Goal: Transaction & Acquisition: Purchase product/service

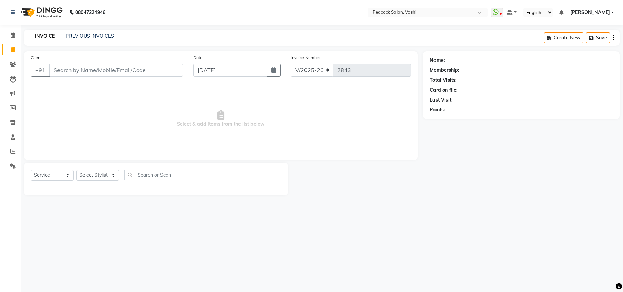
select select "619"
select select "service"
click at [97, 175] on select "Select Stylist anim [PERSON_NAME] APARNA [PERSON_NAME] DC Dingg Support [PERSON…" at bounding box center [97, 175] width 43 height 11
select select "37757"
click at [76, 170] on select "Select Stylist anim [PERSON_NAME] APARNA [PERSON_NAME] DC Dingg Support [PERSON…" at bounding box center [97, 175] width 43 height 11
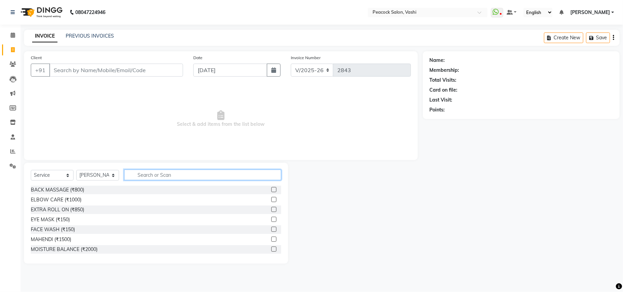
click at [150, 179] on input "text" at bounding box center [202, 175] width 157 height 11
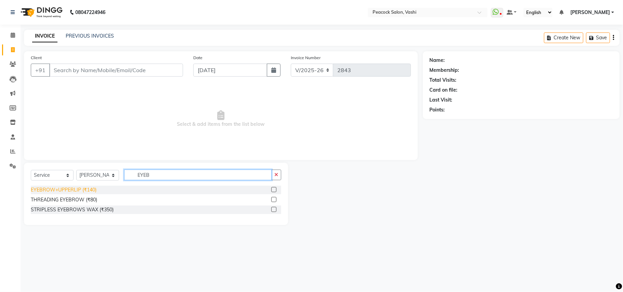
type input "EYEB"
click at [82, 190] on div "EYEBROW+UPPERLIP (₹140)" at bounding box center [64, 189] width 66 height 7
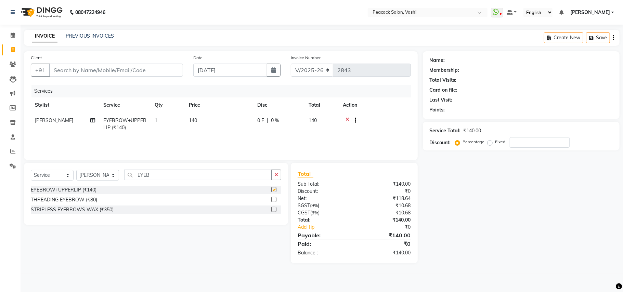
checkbox input "false"
click at [111, 69] on input "Client" at bounding box center [116, 70] width 134 height 13
type input "9"
type input "0"
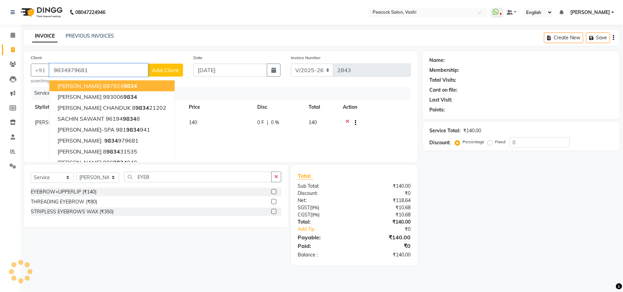
type input "9834979681"
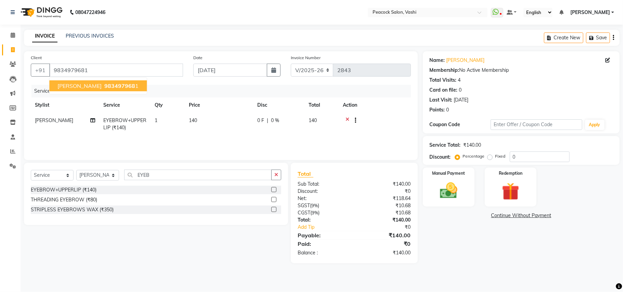
click at [118, 89] on button "DEEPALI NIKAM 983497968 1" at bounding box center [97, 85] width 97 height 11
drag, startPoint x: 450, startPoint y: 179, endPoint x: 453, endPoint y: 193, distance: 13.9
click at [450, 179] on div "Manual Payment" at bounding box center [449, 187] width 54 height 40
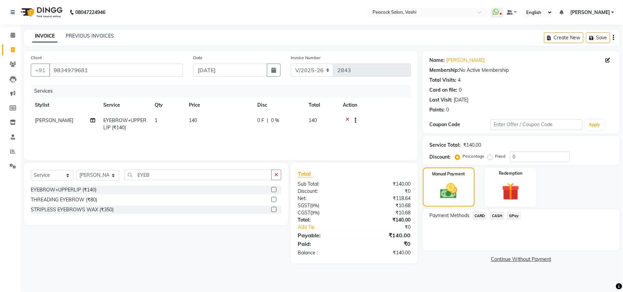
drag, startPoint x: 513, startPoint y: 216, endPoint x: 513, endPoint y: 222, distance: 6.2
click at [513, 218] on span "GPay" at bounding box center [514, 216] width 14 height 8
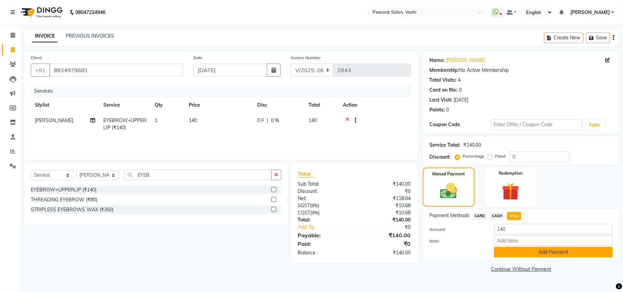
click at [513, 253] on button "Add Payment" at bounding box center [553, 252] width 119 height 11
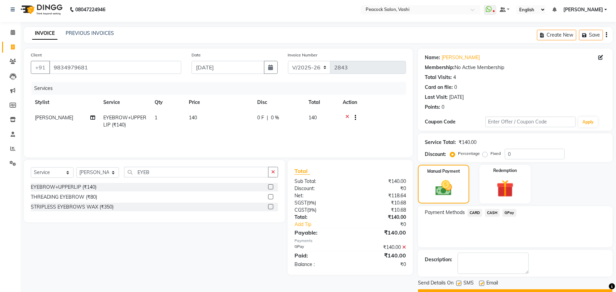
scroll to position [21, 0]
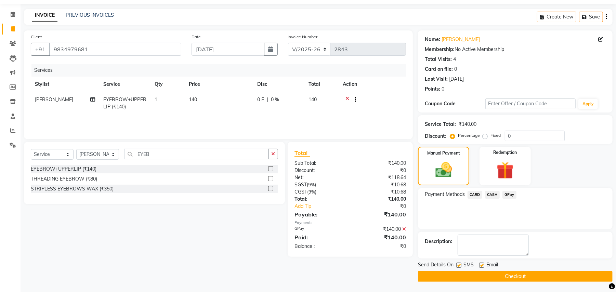
click at [519, 273] on button "Checkout" at bounding box center [515, 276] width 195 height 11
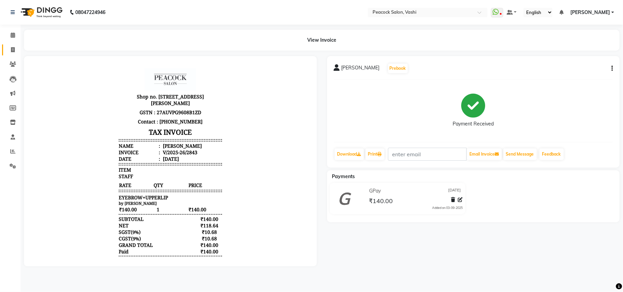
click at [12, 49] on icon at bounding box center [13, 49] width 4 height 5
select select "service"
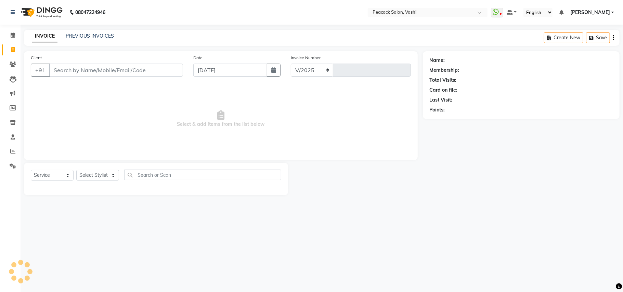
select select "619"
type input "2844"
click at [13, 33] on icon at bounding box center [13, 34] width 4 height 5
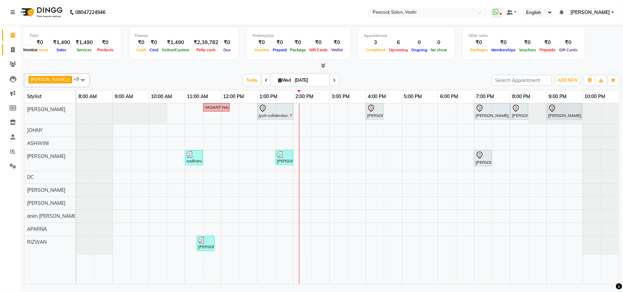
click at [13, 48] on icon at bounding box center [13, 49] width 4 height 5
select select "service"
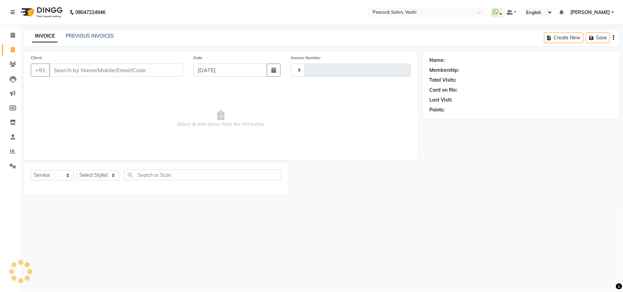
type input "2844"
select select "619"
click at [85, 36] on link "PREVIOUS INVOICES" at bounding box center [90, 36] width 48 height 6
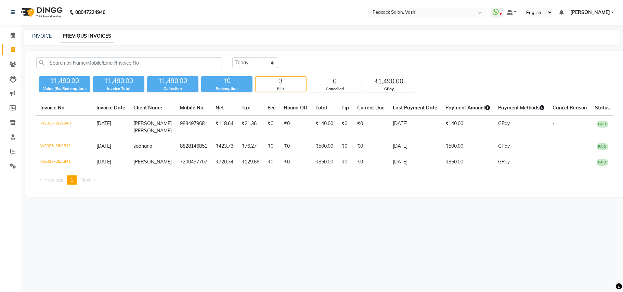
click at [30, 36] on div "INVOICE PREVIOUS INVOICES" at bounding box center [317, 35] width 587 height 7
click at [35, 33] on link "INVOICE" at bounding box center [41, 36] width 19 height 6
select select "service"
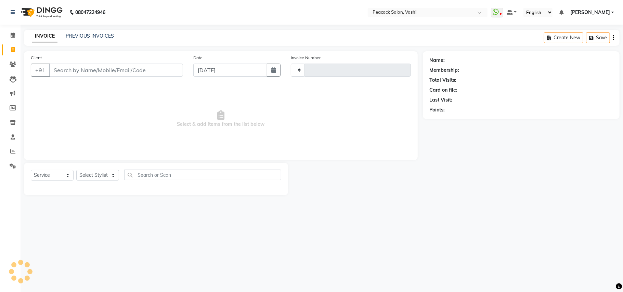
type input "2844"
select select "619"
click at [319, 137] on span "Select & add items from the list below" at bounding box center [221, 119] width 380 height 68
click at [108, 33] on link "PREVIOUS INVOICES" at bounding box center [90, 36] width 48 height 6
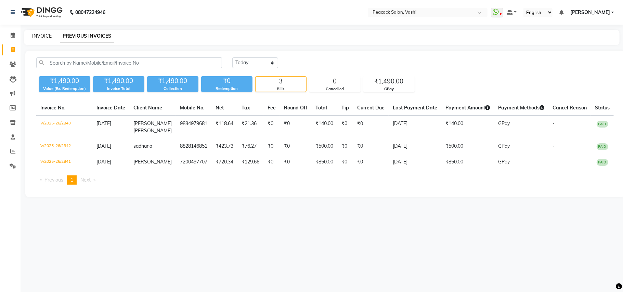
click at [48, 33] on link "INVOICE" at bounding box center [41, 36] width 19 height 6
select select "service"
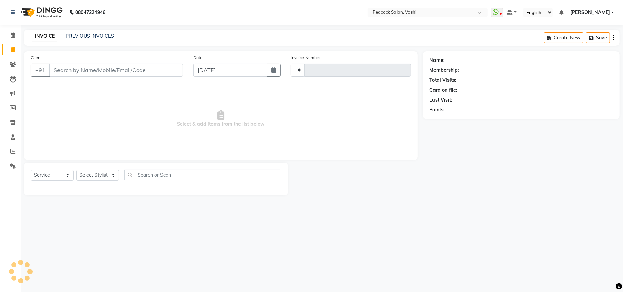
type input "2844"
select select "619"
click at [109, 38] on link "PREVIOUS INVOICES" at bounding box center [90, 36] width 48 height 6
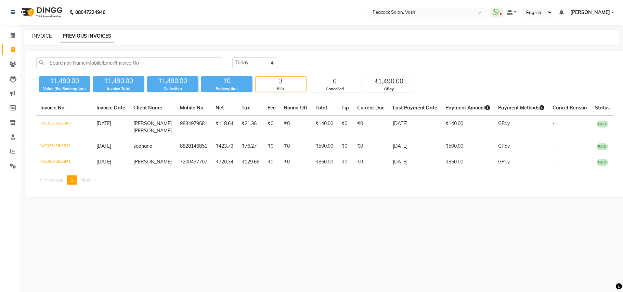
click at [44, 34] on link "INVOICE" at bounding box center [41, 36] width 19 height 6
select select "619"
select select "service"
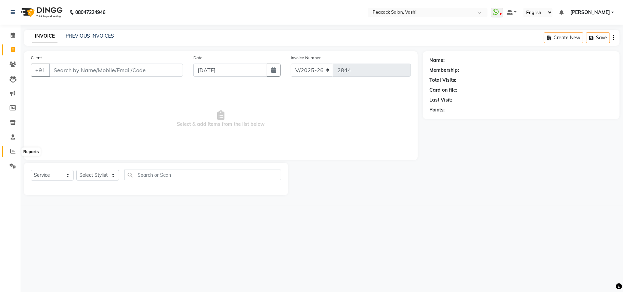
click at [14, 150] on icon at bounding box center [12, 151] width 5 height 5
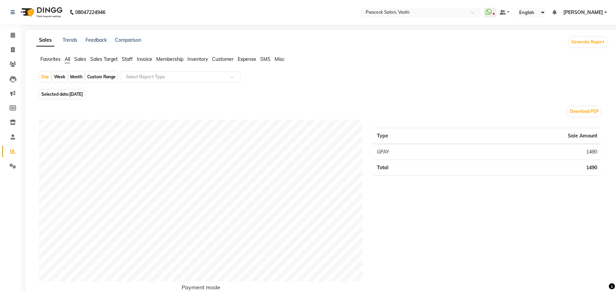
drag, startPoint x: 237, startPoint y: 57, endPoint x: 231, endPoint y: 64, distance: 9.0
click at [238, 58] on ul "Favorites All Sales Sales Target Staff Invoice Membership Inventory Customer Ex…" at bounding box center [321, 60] width 570 height 8
click at [245, 56] on span "Expense" at bounding box center [247, 59] width 18 height 6
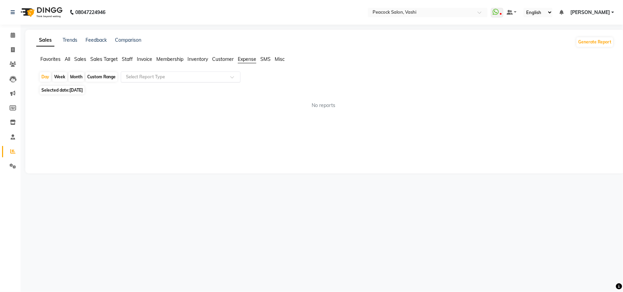
click at [150, 76] on input "text" at bounding box center [173, 76] width 98 height 7
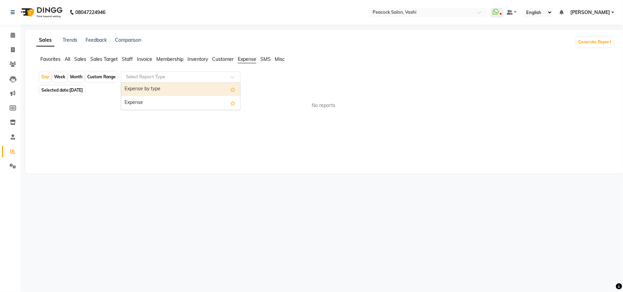
click at [152, 89] on div "Expense by type" at bounding box center [180, 89] width 119 height 14
click at [75, 90] on span "[DATE]" at bounding box center [75, 90] width 13 height 5
select select "9"
select select "2025"
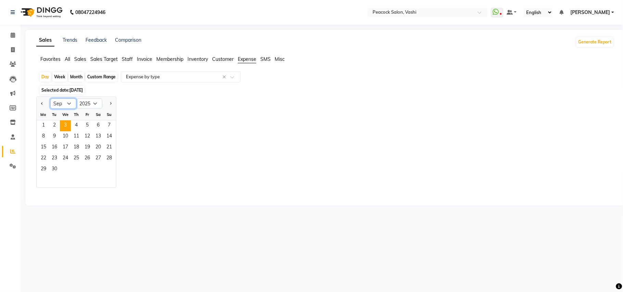
click at [62, 102] on select "Jan Feb Mar Apr May Jun Jul Aug Sep Oct Nov Dec" at bounding box center [63, 103] width 26 height 10
select select "5"
click at [50, 99] on select "Jan Feb Mar Apr May Jun Jul Aug Sep Oct Nov Dec" at bounding box center [63, 103] width 26 height 10
click at [78, 129] on span "1" at bounding box center [76, 125] width 11 height 11
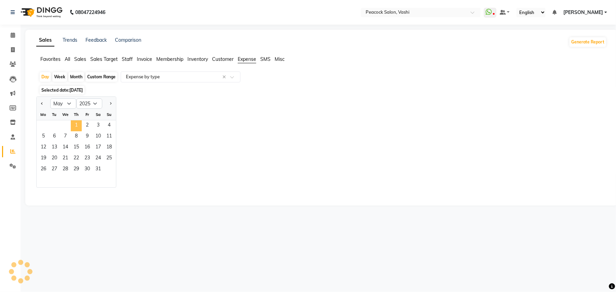
select select "filtered_report"
select select "pdf"
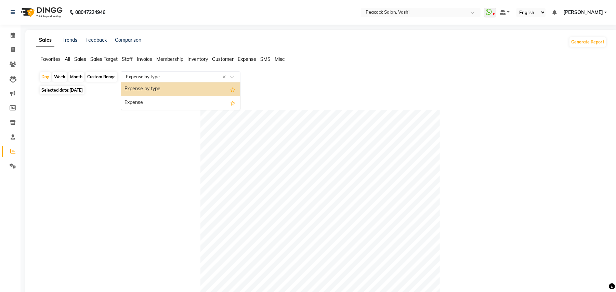
click at [178, 79] on input "text" at bounding box center [173, 76] width 98 height 7
click at [169, 104] on div "Expense" at bounding box center [180, 103] width 119 height 14
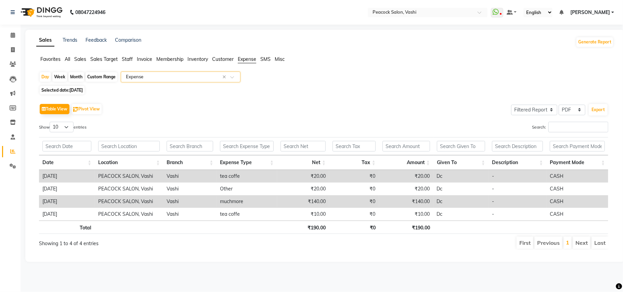
click at [76, 77] on div "Month" at bounding box center [76, 77] width 16 height 10
select select "5"
select select "2025"
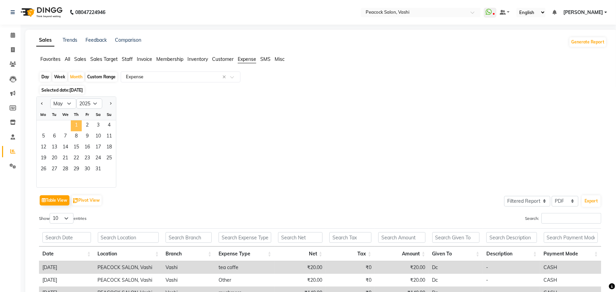
click at [76, 125] on span "1" at bounding box center [76, 125] width 11 height 11
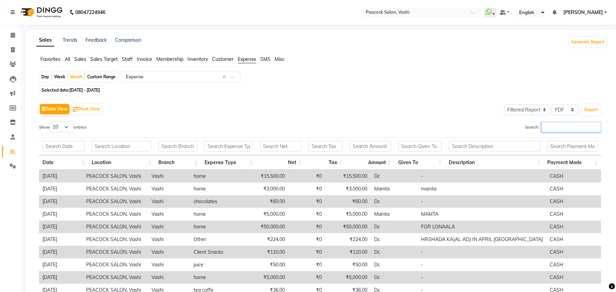
click at [541, 122] on input "Search:" at bounding box center [571, 127] width 60 height 11
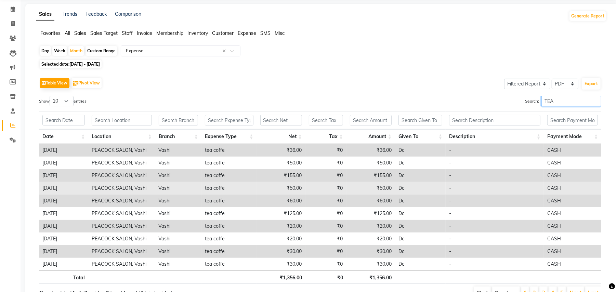
scroll to position [64, 0]
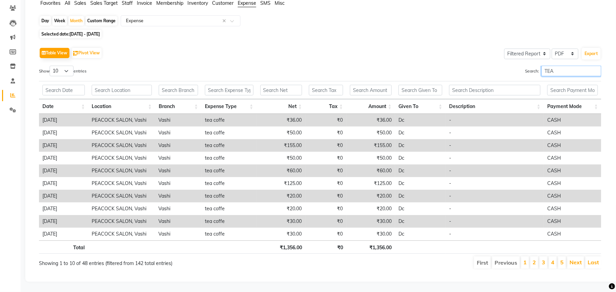
type input "TEA"
click at [527, 256] on li "1" at bounding box center [525, 262] width 8 height 12
click at [531, 256] on li "2" at bounding box center [534, 262] width 8 height 12
click at [541, 259] on link "3" at bounding box center [542, 262] width 3 height 7
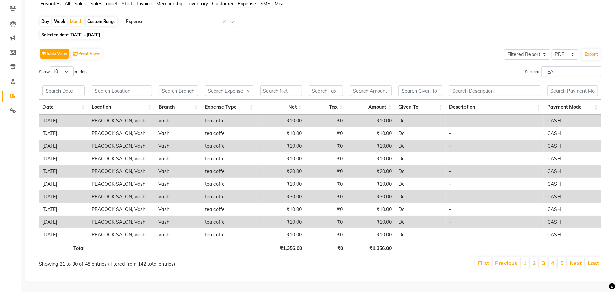
click at [550, 257] on li "4" at bounding box center [552, 263] width 8 height 12
click at [562, 260] on li "5" at bounding box center [562, 263] width 8 height 12
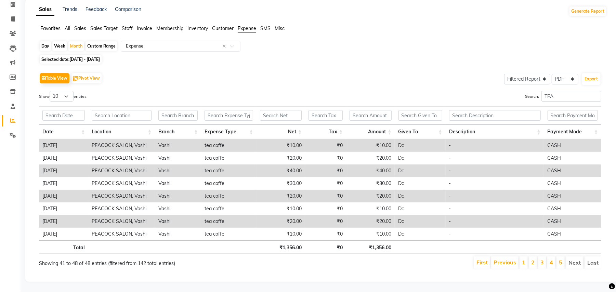
scroll to position [39, 0]
click at [581, 256] on li "Next" at bounding box center [574, 262] width 18 height 12
click at [61, 55] on span "Selected date: 01-05-2025 - 31-05-2025" at bounding box center [71, 59] width 62 height 9
select select "5"
select select "2025"
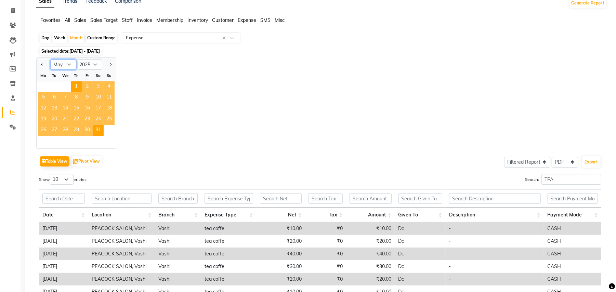
click at [64, 67] on select "Jan Feb Mar Apr May Jun Jul Aug Sep Oct Nov Dec" at bounding box center [63, 64] width 26 height 10
select select "6"
click at [50, 60] on select "Jan Feb Mar Apr May Jun Jul Aug Sep Oct Nov Dec" at bounding box center [63, 64] width 26 height 10
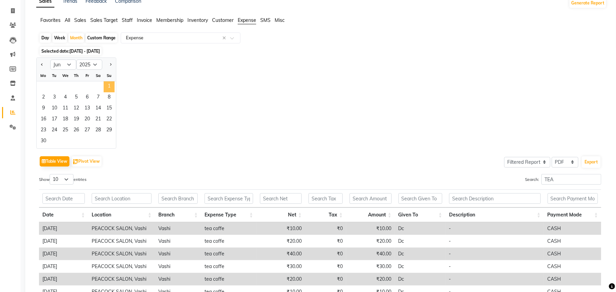
click at [110, 89] on span "1" at bounding box center [109, 86] width 11 height 11
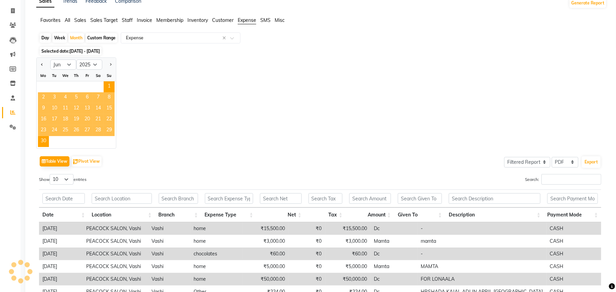
scroll to position [0, 0]
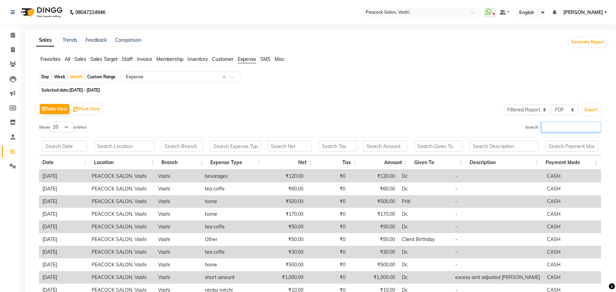
click at [550, 129] on input "Search:" at bounding box center [571, 127] width 60 height 11
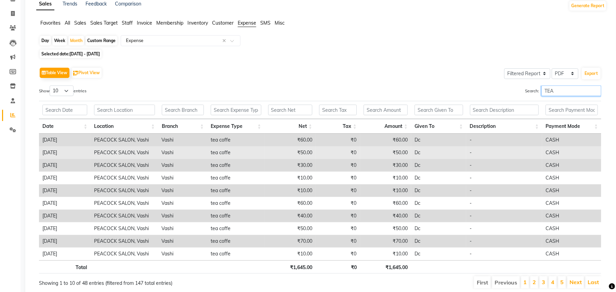
scroll to position [64, 0]
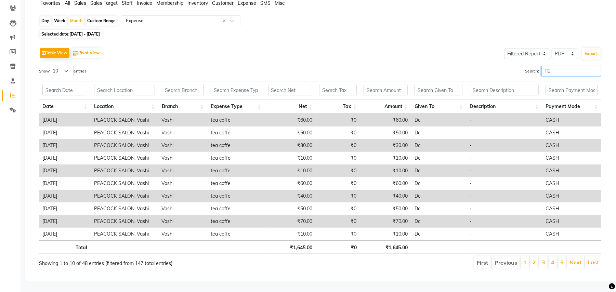
type input "T"
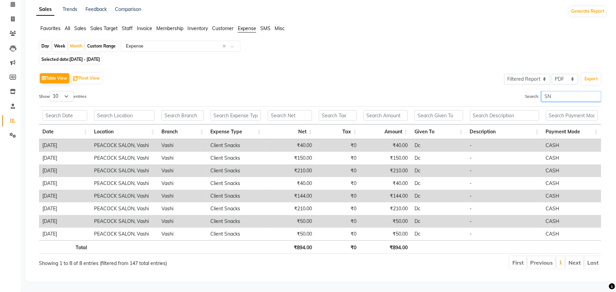
scroll to position [39, 0]
type input "S"
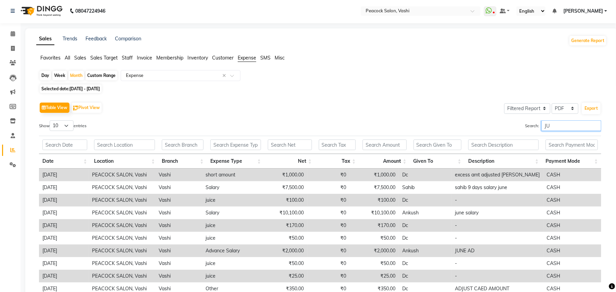
scroll to position [64, 0]
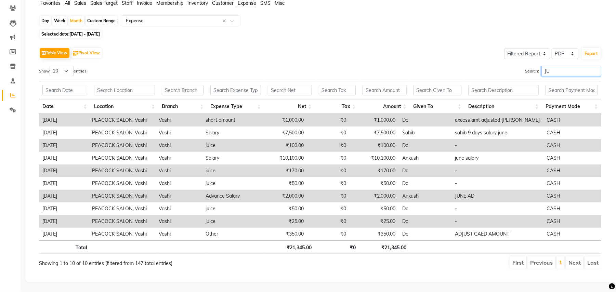
type input "J"
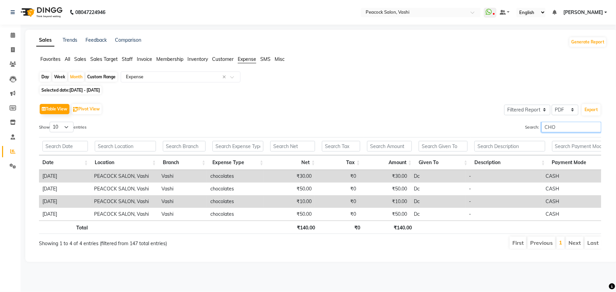
scroll to position [0, 0]
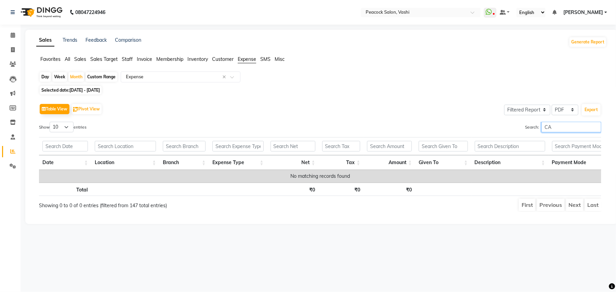
type input "C"
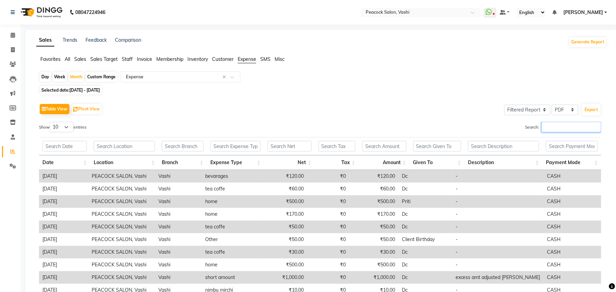
type input "P"
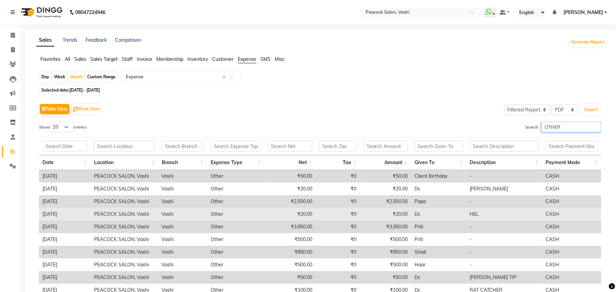
scroll to position [64, 0]
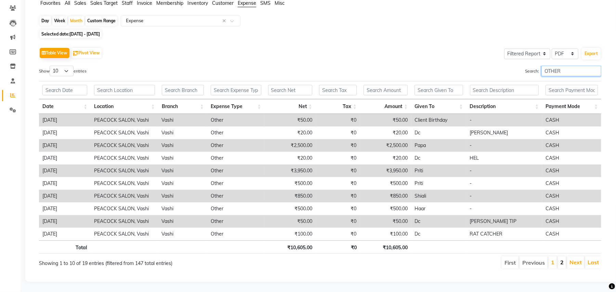
type input "OTHER"
click at [562, 259] on link "2" at bounding box center [561, 262] width 3 height 7
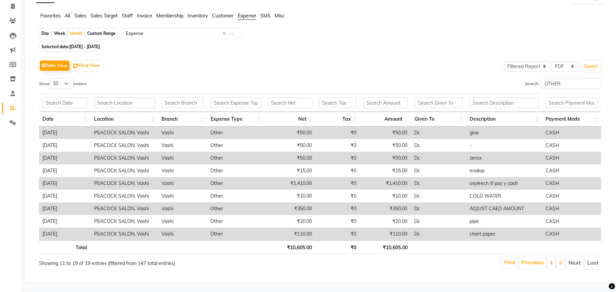
click at [569, 256] on li "Next" at bounding box center [574, 262] width 18 height 12
click at [553, 257] on li "1" at bounding box center [551, 262] width 8 height 12
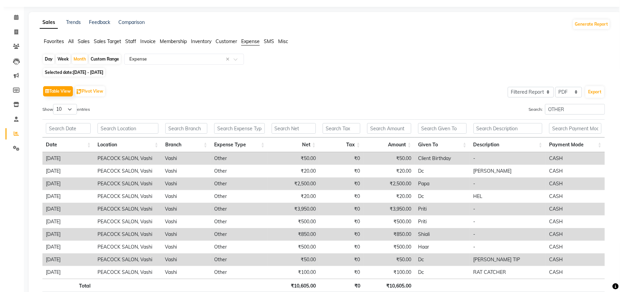
scroll to position [0, 0]
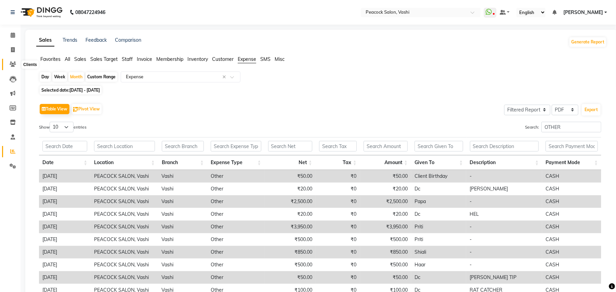
click at [14, 62] on icon at bounding box center [13, 64] width 6 height 5
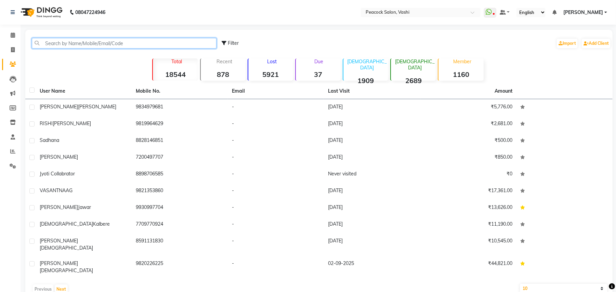
click at [66, 45] on input "text" at bounding box center [124, 43] width 185 height 11
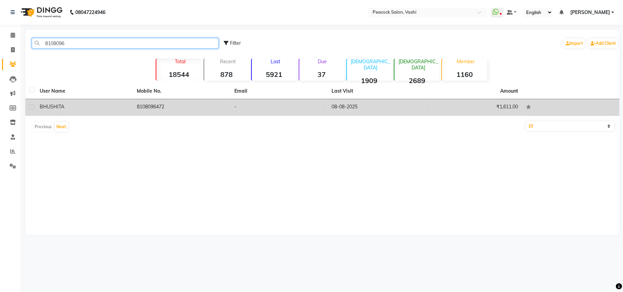
type input "8108096"
click at [45, 104] on span "BHUSHITA" at bounding box center [52, 107] width 25 height 6
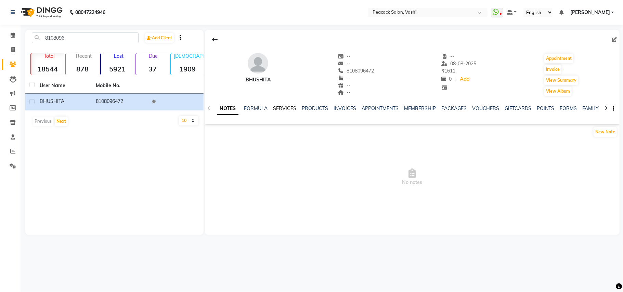
click at [273, 106] on link "SERVICES" at bounding box center [284, 108] width 23 height 6
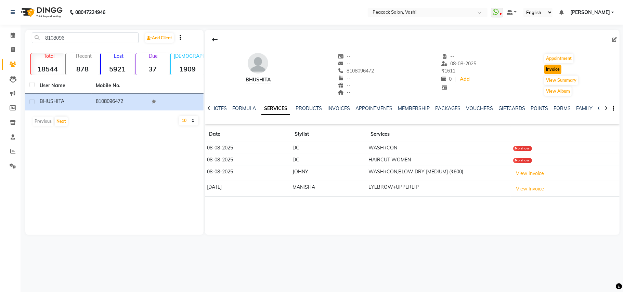
click at [551, 65] on button "Invoice" at bounding box center [552, 70] width 17 height 10
select select "619"
select select "service"
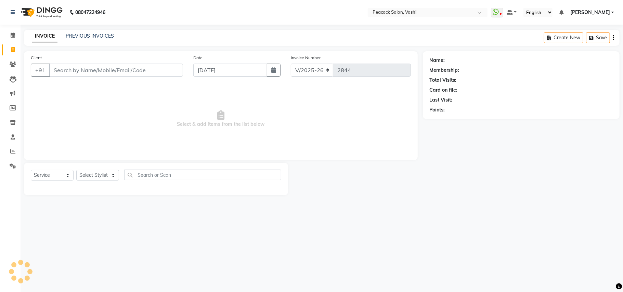
type input "8108096472"
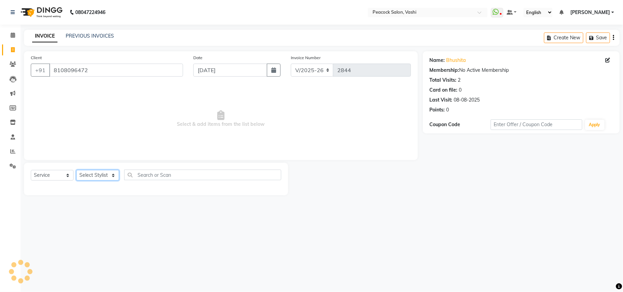
click at [101, 175] on select "Select Stylist anim [PERSON_NAME] APARNA [PERSON_NAME] DC Dingg Support [PERSON…" at bounding box center [97, 175] width 43 height 11
select select "86866"
click at [76, 170] on select "Select Stylist anim [PERSON_NAME] APARNA [PERSON_NAME] DC Dingg Support [PERSON…" at bounding box center [97, 175] width 43 height 11
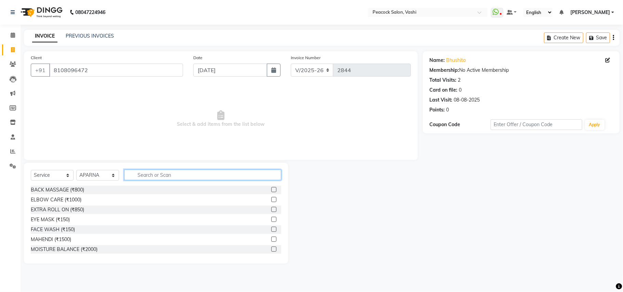
click at [143, 173] on input "text" at bounding box center [202, 175] width 157 height 11
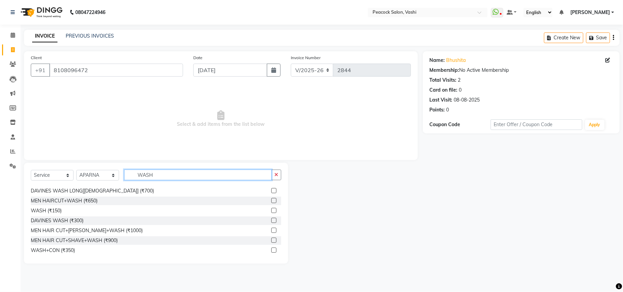
scroll to position [51, 0]
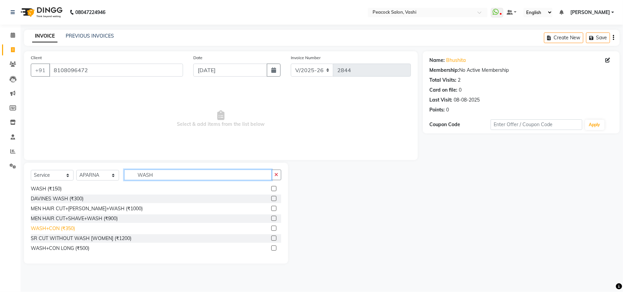
type input "WASH"
click at [47, 227] on div "WASH+CON (₹350)" at bounding box center [53, 228] width 44 height 7
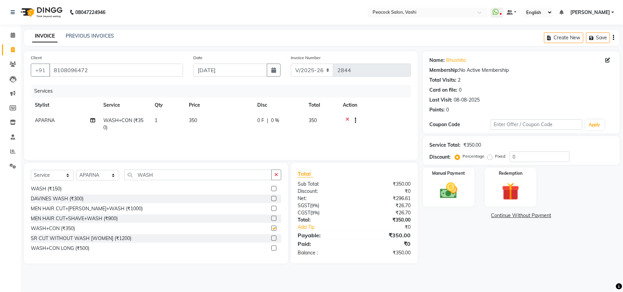
checkbox input "false"
click at [155, 170] on input "WASH" at bounding box center [197, 175] width 147 height 11
type input "W"
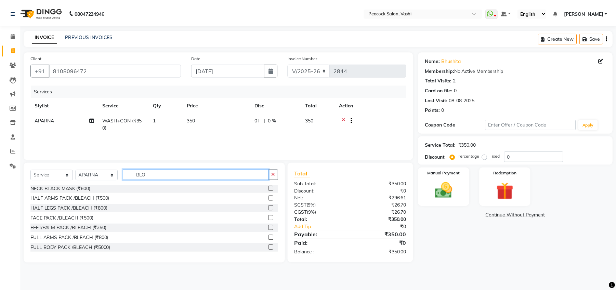
scroll to position [0, 0]
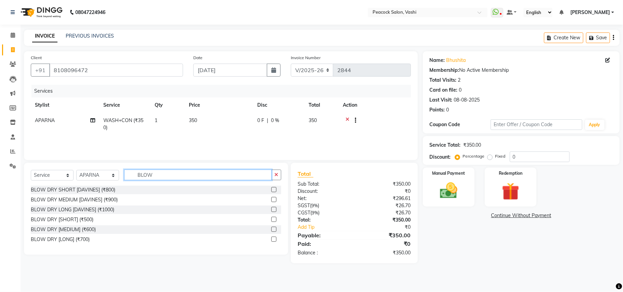
type input "BLOW"
click at [77, 234] on div "BLOW DRY [MEDIUM] (₹600)" at bounding box center [156, 229] width 250 height 9
click at [79, 230] on div "BLOW DRY [MEDIUM] (₹600)" at bounding box center [63, 229] width 65 height 7
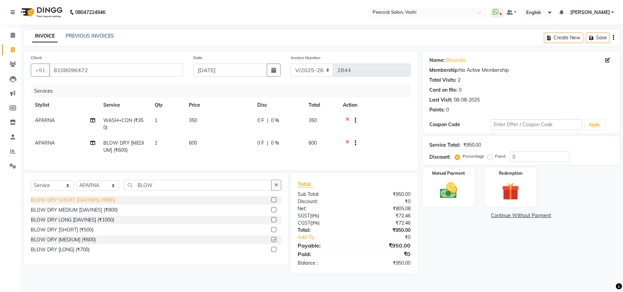
checkbox input "false"
click at [596, 37] on button "Save" at bounding box center [598, 37] width 24 height 11
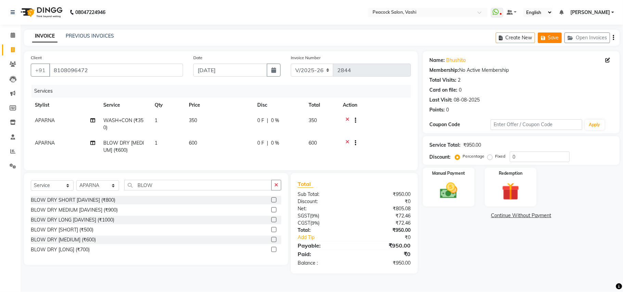
click at [549, 38] on button "Save" at bounding box center [549, 37] width 24 height 11
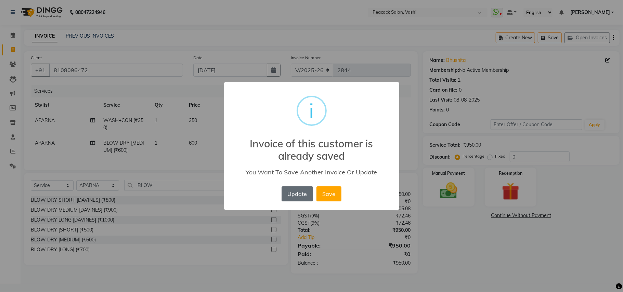
click at [307, 195] on button "Update" at bounding box center [296, 193] width 31 height 15
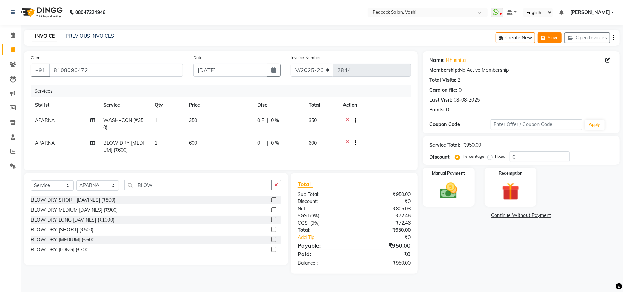
click at [554, 35] on button "Save" at bounding box center [549, 37] width 24 height 11
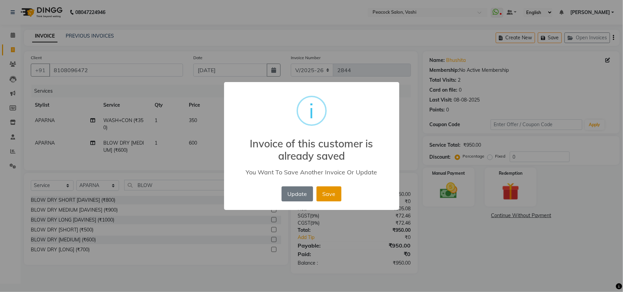
click at [322, 196] on button "Save" at bounding box center [328, 193] width 25 height 15
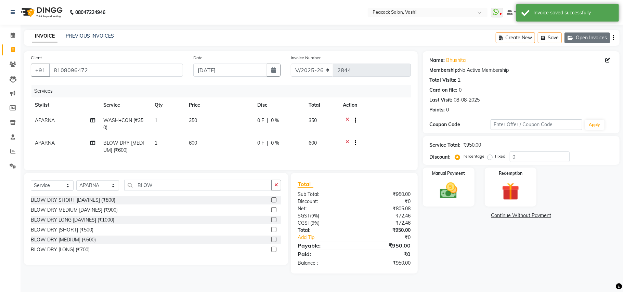
click at [603, 40] on button "Open Invoices" at bounding box center [586, 37] width 45 height 11
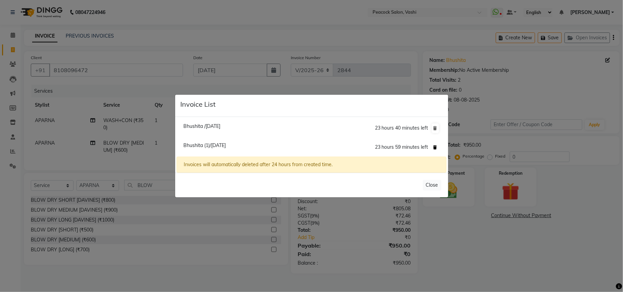
click at [437, 147] on button at bounding box center [434, 148] width 7 height 10
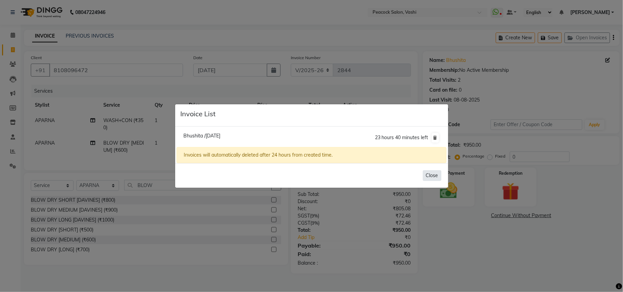
click at [433, 179] on button "Close" at bounding box center [432, 175] width 18 height 11
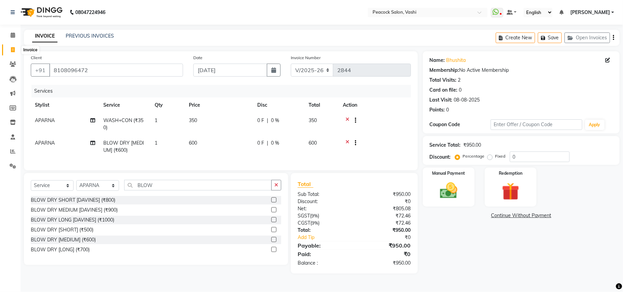
click at [14, 49] on icon at bounding box center [13, 49] width 4 height 5
select select "service"
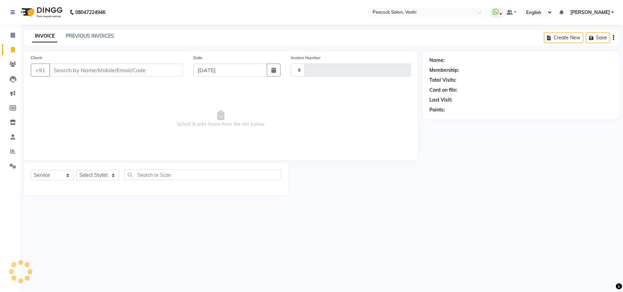
type input "2844"
select select "619"
click at [13, 148] on span at bounding box center [13, 152] width 12 height 8
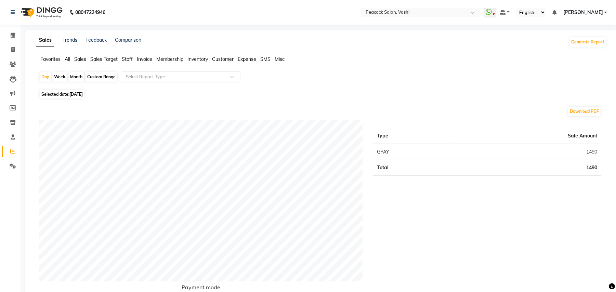
click at [240, 57] on span "Expense" at bounding box center [247, 59] width 18 height 6
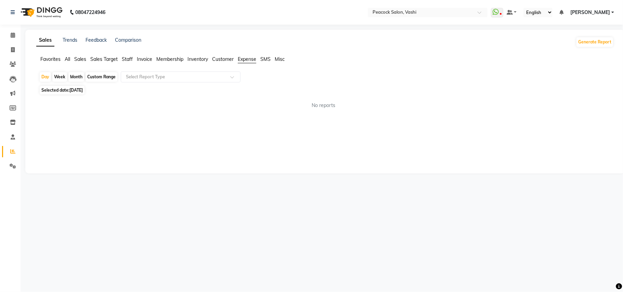
click at [80, 79] on div "Month" at bounding box center [76, 77] width 16 height 10
select select "9"
select select "2025"
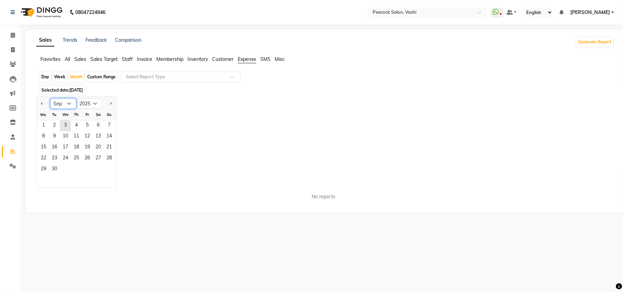
click at [66, 101] on select "Jan Feb Mar Apr May Jun Jul Aug Sep Oct Nov Dec" at bounding box center [63, 103] width 26 height 10
select select "6"
click at [50, 99] on select "Jan Feb Mar Apr May Jun Jul Aug Sep Oct Nov Dec" at bounding box center [63, 103] width 26 height 10
click at [113, 128] on span "1" at bounding box center [109, 125] width 11 height 11
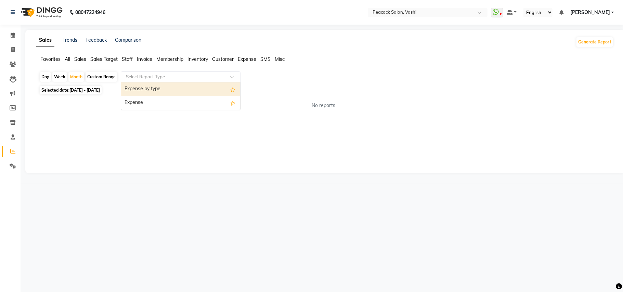
click at [150, 75] on input "text" at bounding box center [173, 76] width 98 height 7
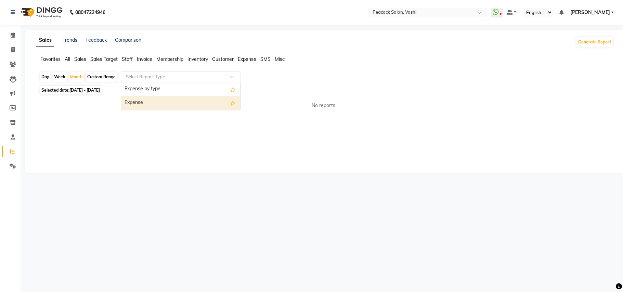
click at [148, 103] on div "Expense" at bounding box center [180, 103] width 119 height 14
select select "filtered_report"
select select "pdf"
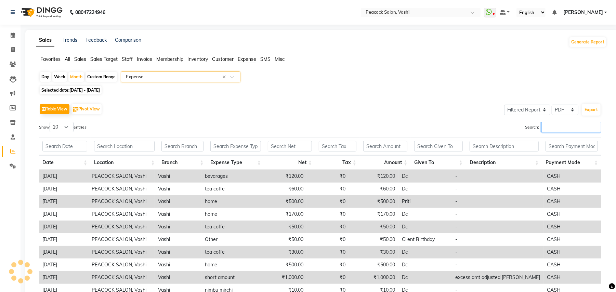
click at [553, 131] on input "Search:" at bounding box center [571, 127] width 60 height 11
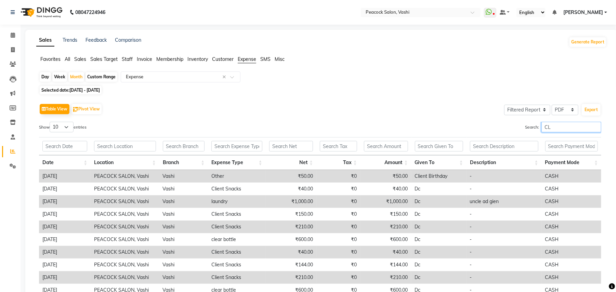
type input "C"
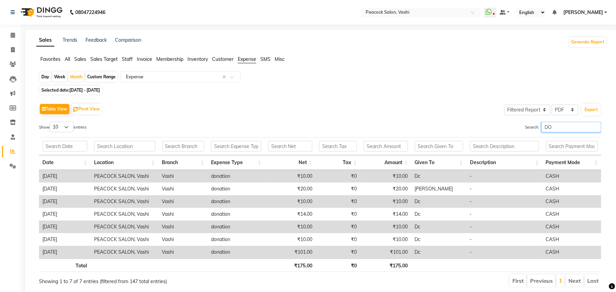
type input "D"
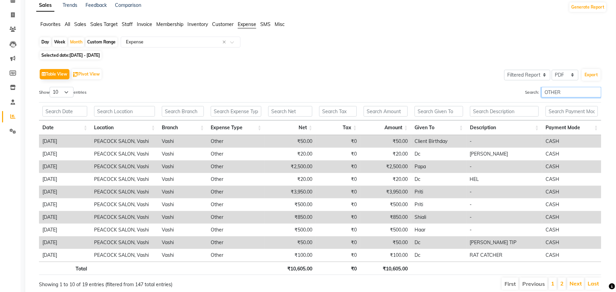
scroll to position [64, 0]
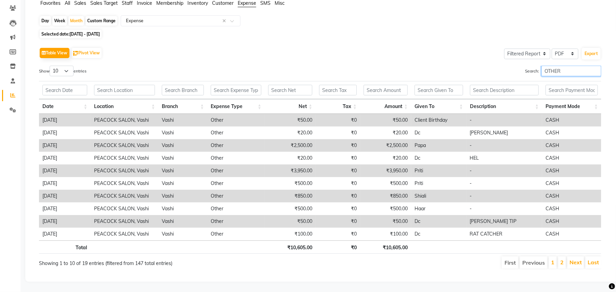
type input "OTHER"
click at [562, 259] on link "2" at bounding box center [561, 262] width 3 height 7
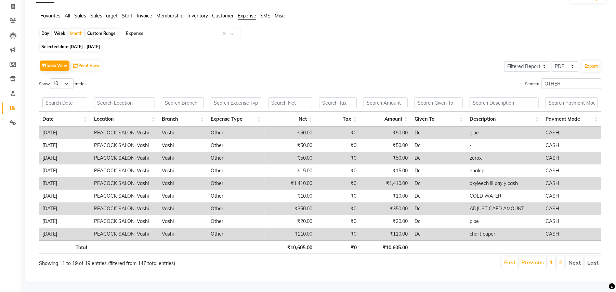
scroll to position [52, 0]
click at [79, 44] on span "01-06-2025 - 30-06-2025" at bounding box center [84, 46] width 30 height 5
select select "6"
select select "2025"
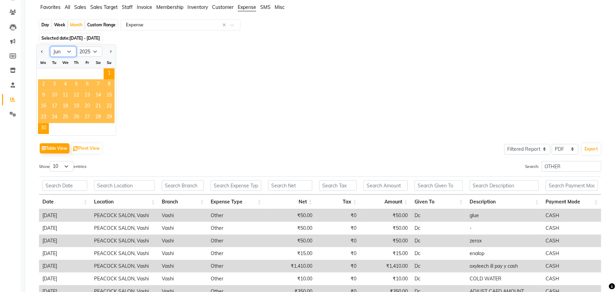
click at [67, 54] on select "Jan Feb Mar Apr May Jun Jul Aug Sep Oct Nov Dec" at bounding box center [63, 51] width 26 height 10
select select "7"
click at [50, 47] on select "Jan Feb Mar Apr May Jun Jul Aug Sep Oct Nov Dec" at bounding box center [63, 51] width 26 height 10
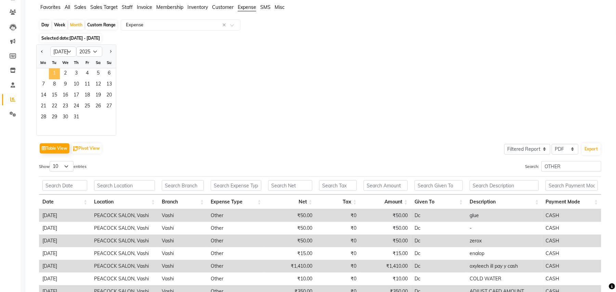
click at [57, 74] on span "1" at bounding box center [54, 73] width 11 height 11
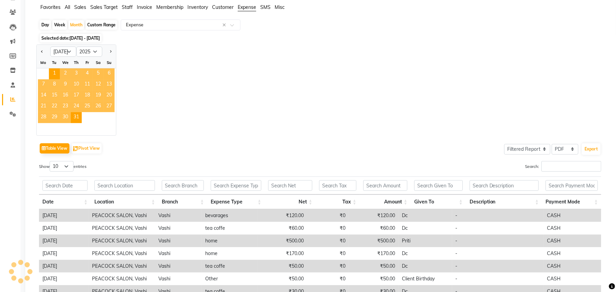
scroll to position [0, 0]
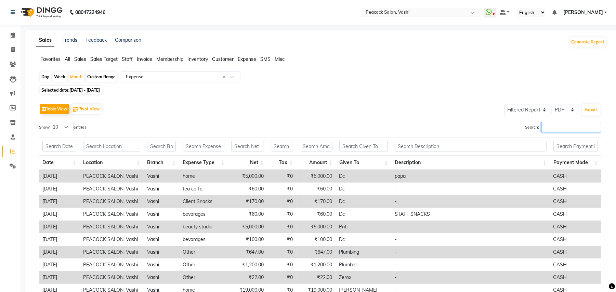
click at [553, 126] on input "Search:" at bounding box center [571, 127] width 60 height 11
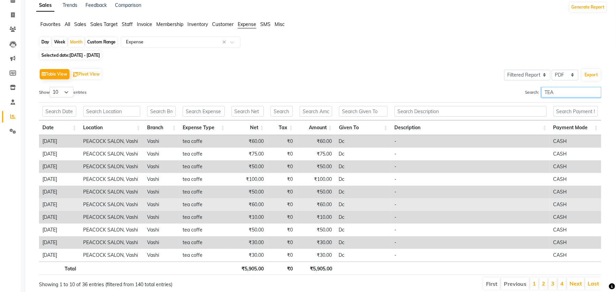
scroll to position [64, 0]
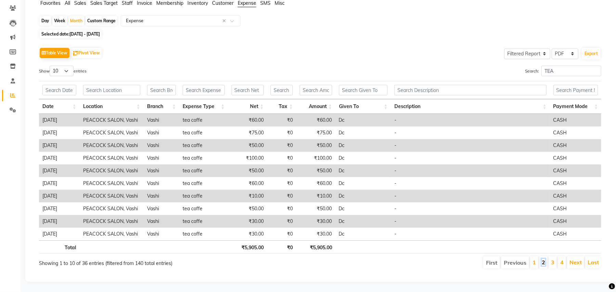
click at [543, 259] on link "2" at bounding box center [542, 262] width 3 height 7
click at [552, 259] on link "3" at bounding box center [552, 262] width 3 height 7
click at [561, 259] on link "4" at bounding box center [561, 262] width 3 height 7
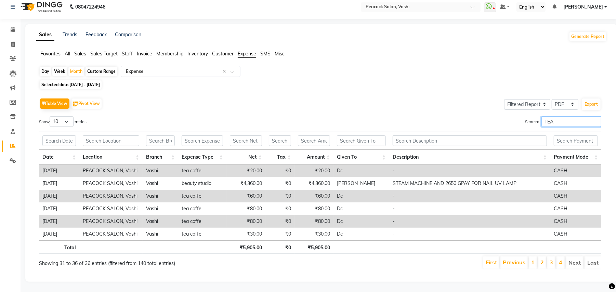
click at [574, 116] on input "TEA" at bounding box center [571, 121] width 60 height 11
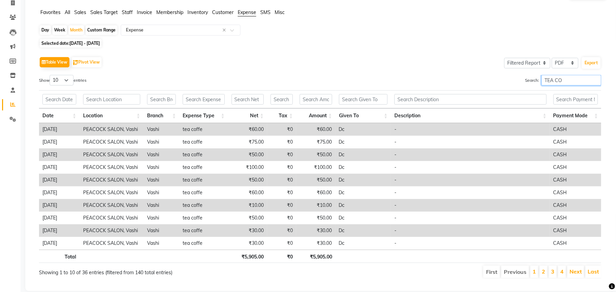
scroll to position [64, 0]
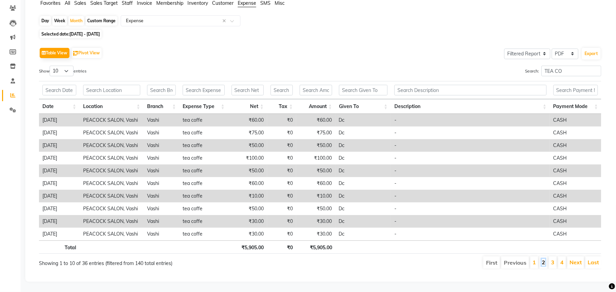
click at [542, 259] on link "2" at bounding box center [542, 262] width 3 height 7
click at [554, 257] on li "3" at bounding box center [552, 263] width 8 height 12
click at [552, 259] on link "3" at bounding box center [552, 262] width 3 height 7
click at [561, 259] on link "4" at bounding box center [561, 262] width 3 height 7
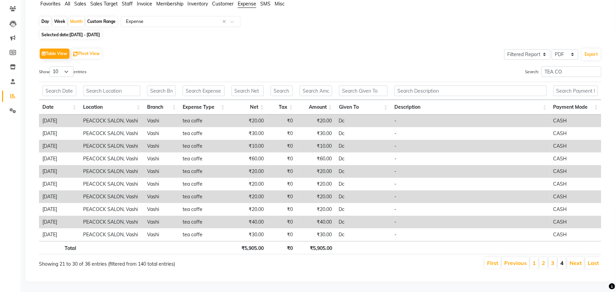
scroll to position [14, 0]
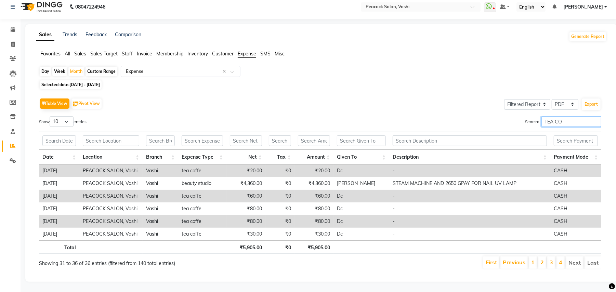
click at [573, 119] on input "TEA CO" at bounding box center [571, 121] width 60 height 11
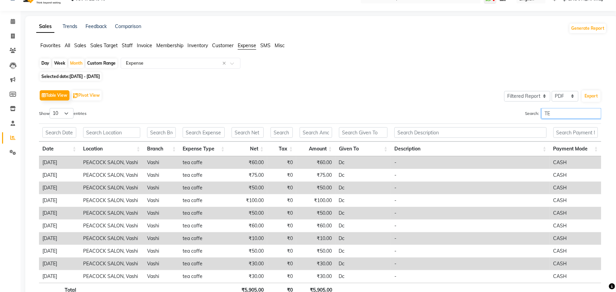
type input "T"
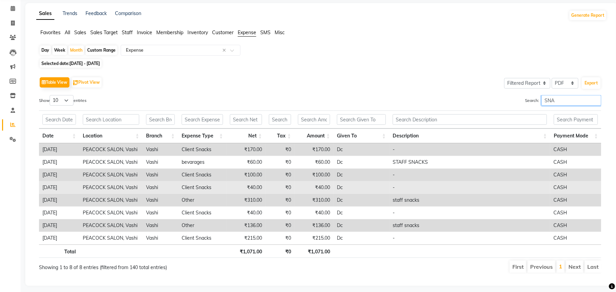
scroll to position [39, 0]
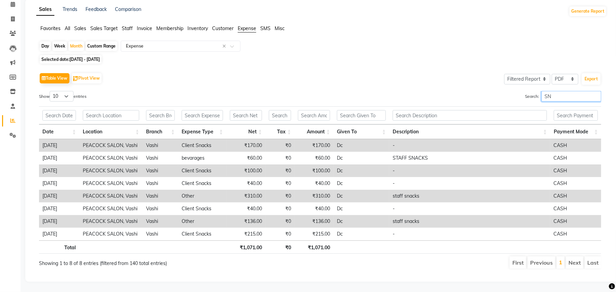
type input "S"
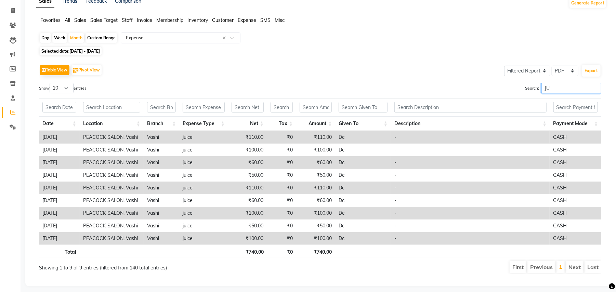
type input "J"
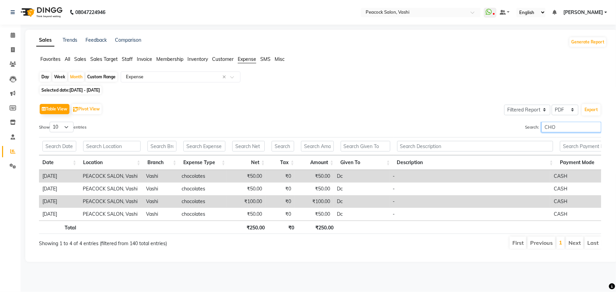
scroll to position [0, 0]
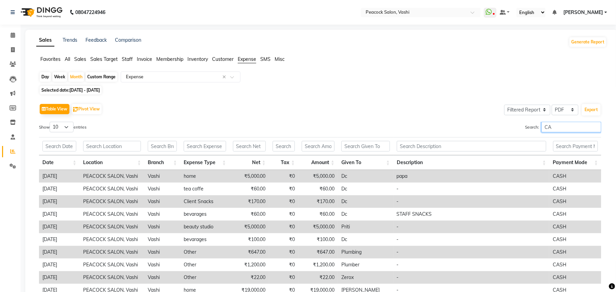
type input "C"
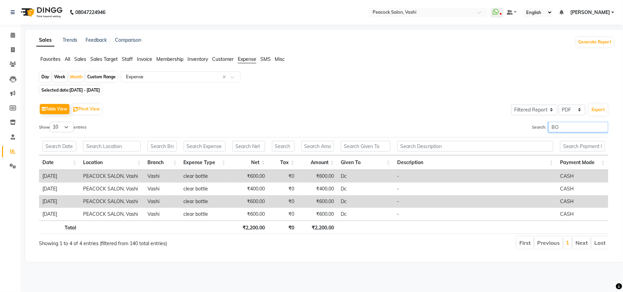
type input "B"
type input "D"
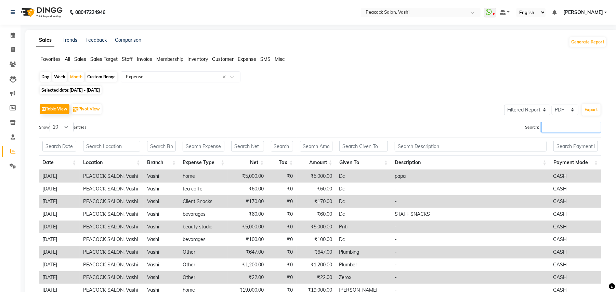
type input "O"
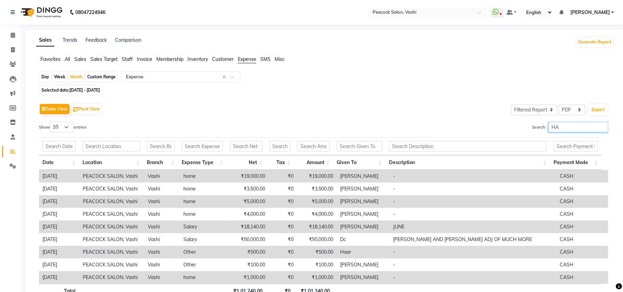
type input "H"
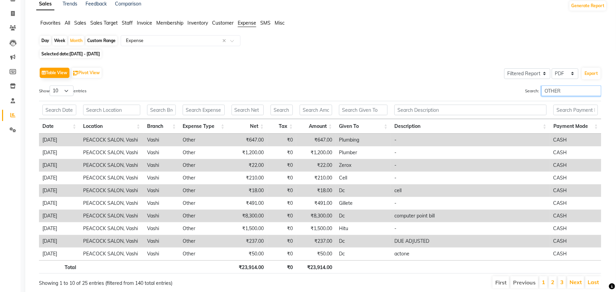
scroll to position [55, 0]
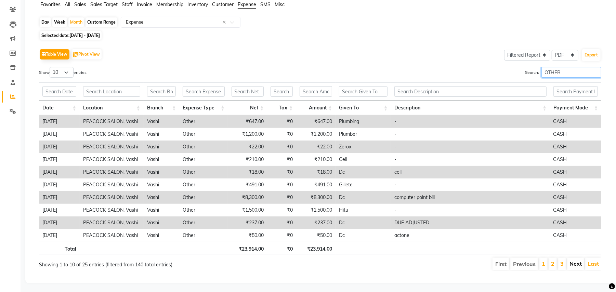
type input "OTHER"
click at [577, 266] on link "Next" at bounding box center [575, 263] width 12 height 7
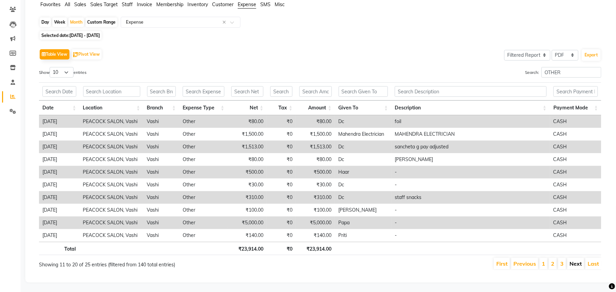
click at [573, 266] on link "Next" at bounding box center [575, 263] width 12 height 7
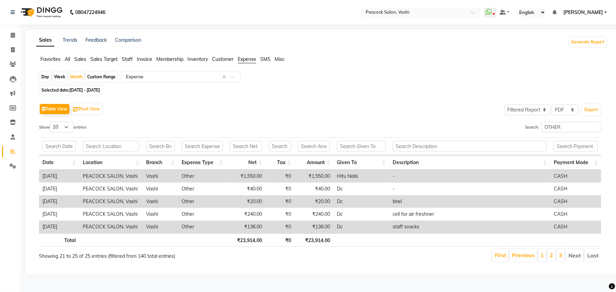
scroll to position [1, 0]
click at [573, 255] on li "Next" at bounding box center [574, 255] width 18 height 12
click at [560, 255] on link "3" at bounding box center [560, 255] width 3 height 7
click at [549, 254] on link "2" at bounding box center [550, 255] width 3 height 7
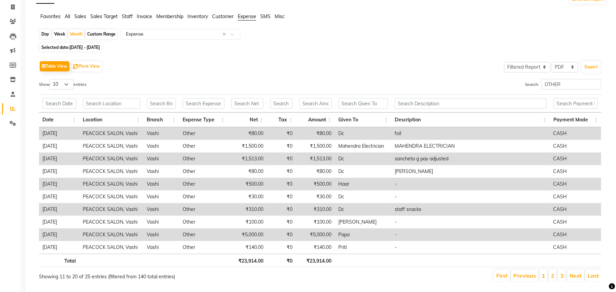
scroll to position [63, 0]
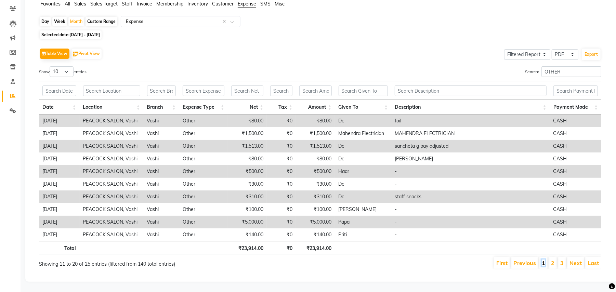
click at [543, 259] on link "1" at bounding box center [542, 262] width 3 height 7
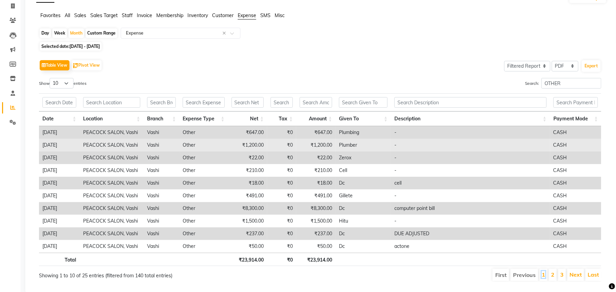
scroll to position [64, 0]
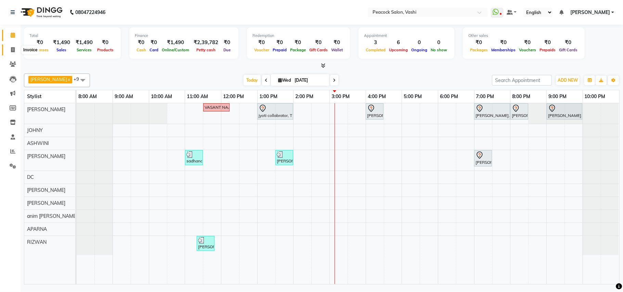
click at [13, 47] on icon at bounding box center [13, 49] width 4 height 5
select select "619"
select select "service"
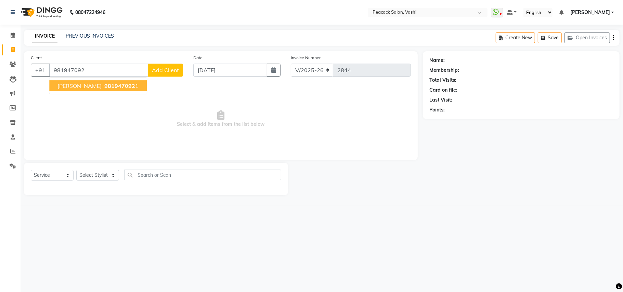
click at [70, 88] on span "[PERSON_NAME]" at bounding box center [79, 85] width 44 height 7
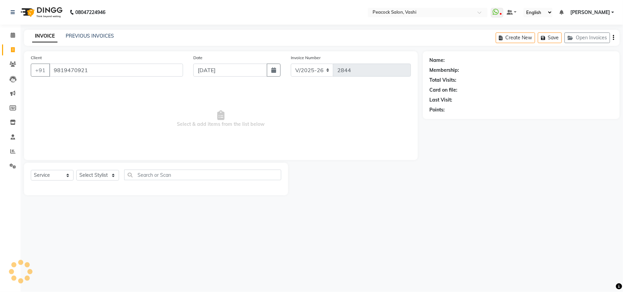
type input "9819470921"
select select "1: Object"
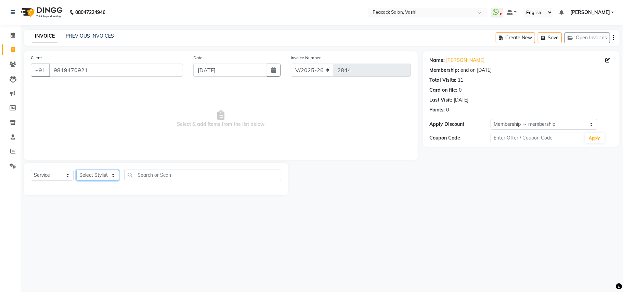
click at [85, 174] on select "Select Stylist anim [PERSON_NAME] APARNA [PERSON_NAME] DC Dingg Support [PERSON…" at bounding box center [97, 175] width 43 height 11
select select "86665"
click at [76, 170] on select "Select Stylist anim [PERSON_NAME] APARNA [PERSON_NAME] DC Dingg Support [PERSON…" at bounding box center [97, 175] width 43 height 11
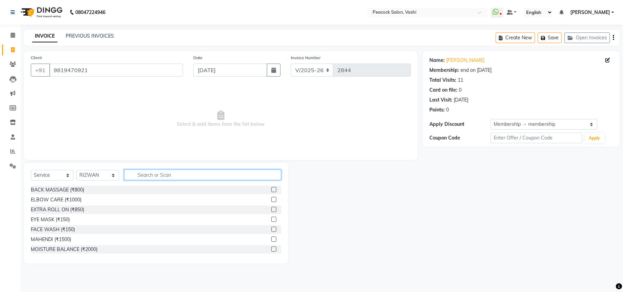
click at [143, 172] on input "text" at bounding box center [202, 175] width 157 height 11
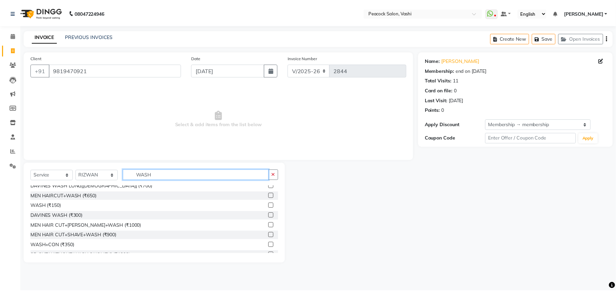
scroll to position [51, 0]
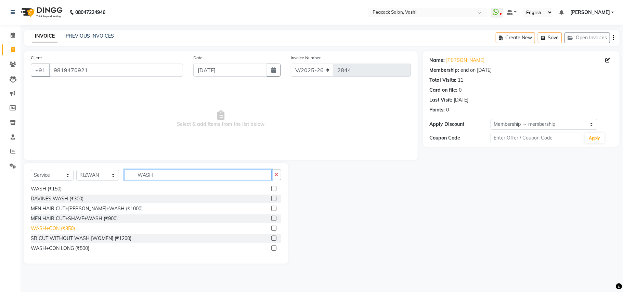
type input "WASH"
click at [69, 226] on div "WASH+CON (₹350)" at bounding box center [53, 228] width 44 height 7
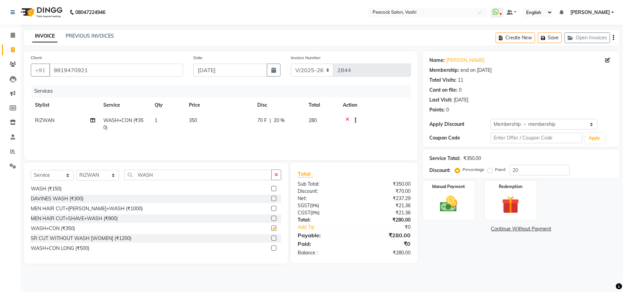
checkbox input "false"
click at [188, 133] on td "350" at bounding box center [219, 124] width 68 height 23
select select "86665"
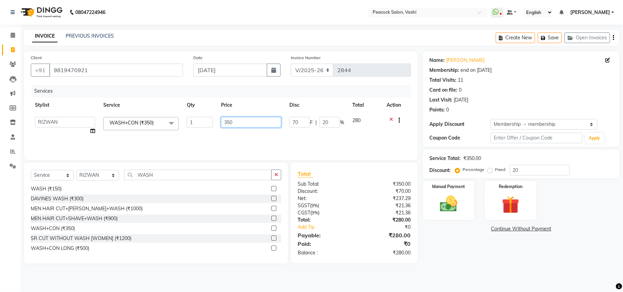
click at [244, 122] on input "350" at bounding box center [251, 122] width 60 height 11
type input "3"
type input "500"
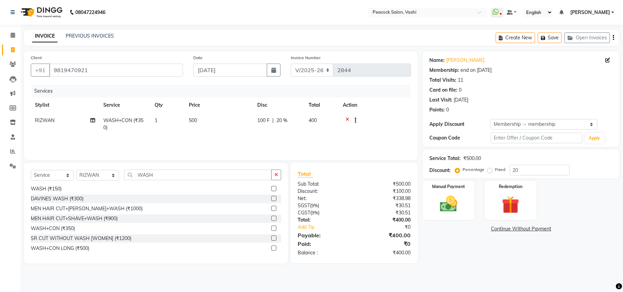
click at [271, 144] on div "Services Stylist Service Qty Price Disc Total Action [PERSON_NAME] WASH+CON (₹3…" at bounding box center [221, 119] width 380 height 68
drag, startPoint x: 455, startPoint y: 207, endPoint x: 464, endPoint y: 218, distance: 13.8
click at [455, 208] on img at bounding box center [448, 203] width 30 height 21
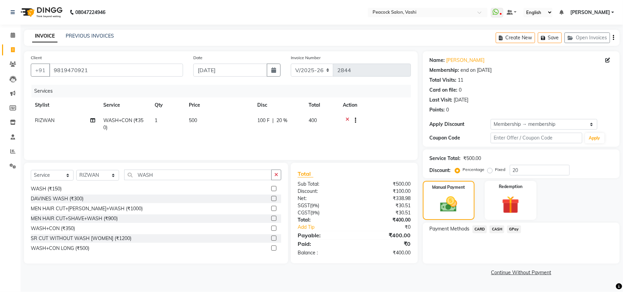
click at [500, 226] on span "CASH" at bounding box center [496, 229] width 15 height 8
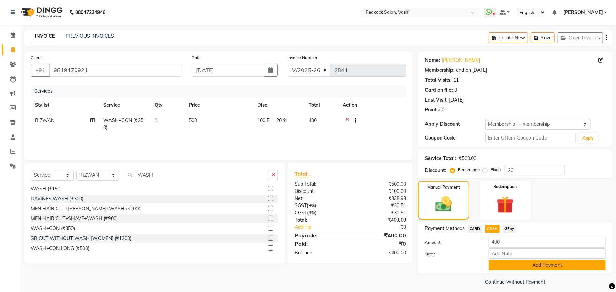
click at [517, 260] on button "Add Payment" at bounding box center [547, 265] width 117 height 11
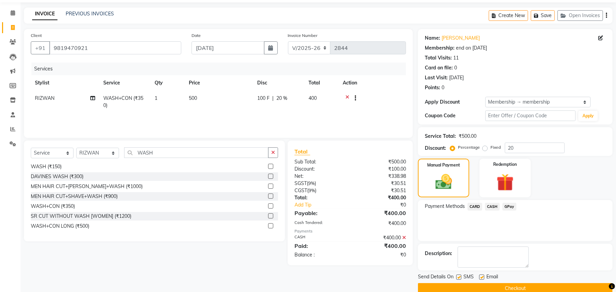
scroll to position [35, 0]
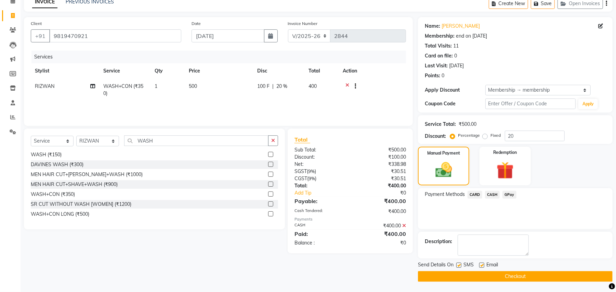
click at [519, 273] on button "Checkout" at bounding box center [515, 276] width 195 height 11
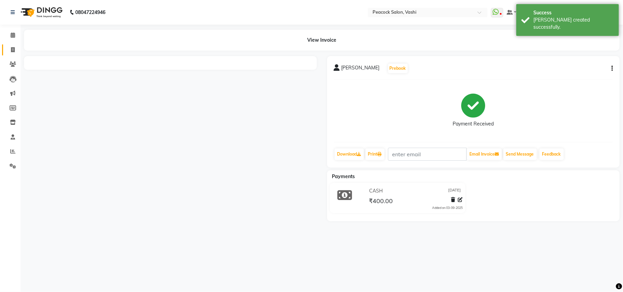
click at [12, 51] on icon at bounding box center [13, 49] width 4 height 5
select select "service"
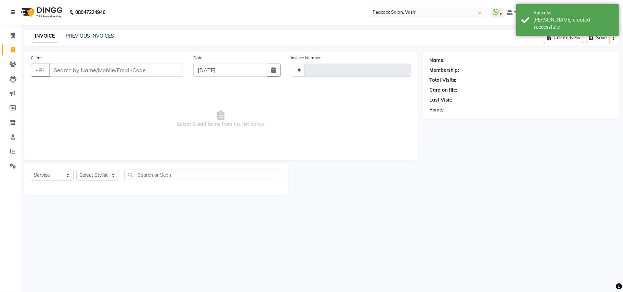
type input "2845"
select select "619"
click at [577, 42] on button "Open Invoices" at bounding box center [586, 37] width 45 height 11
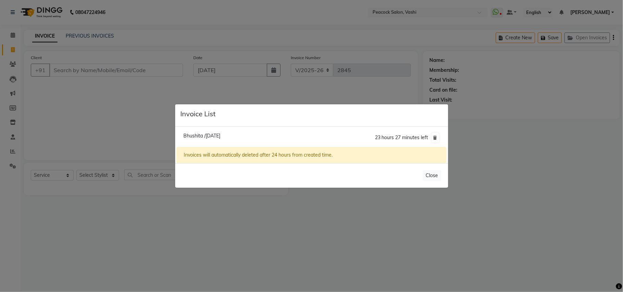
click at [251, 132] on li "Bhushita /[DATE] 23 hours 27 minutes left" at bounding box center [310, 137] width 269 height 19
click at [220, 137] on span "Bhushita /[DATE]" at bounding box center [201, 136] width 37 height 6
type input "8108096472"
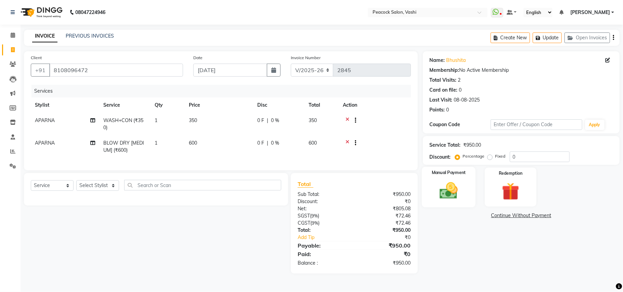
click at [436, 190] on img at bounding box center [448, 190] width 30 height 21
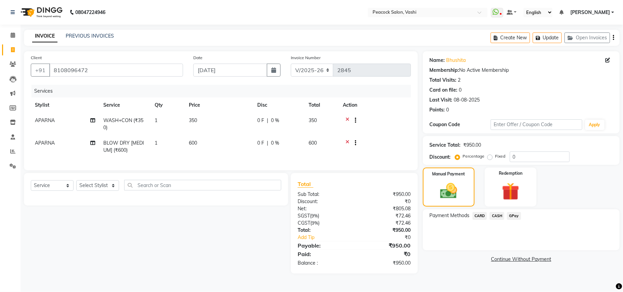
click at [499, 214] on span "CASH" at bounding box center [496, 216] width 15 height 8
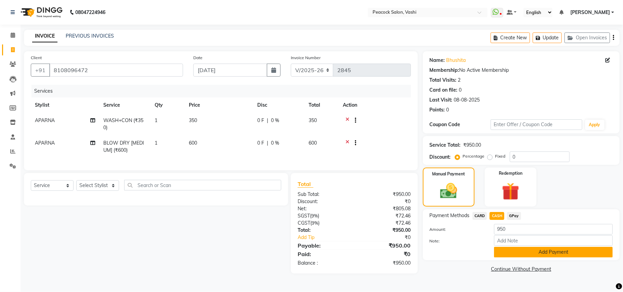
click at [508, 250] on button "Add Payment" at bounding box center [553, 252] width 119 height 11
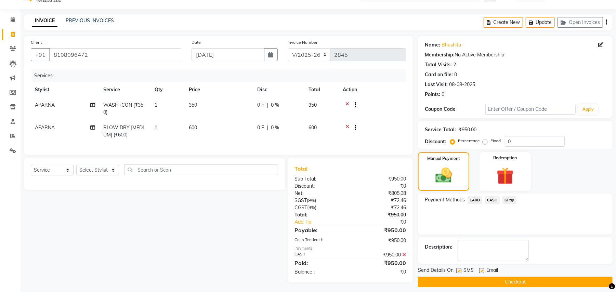
scroll to position [23, 0]
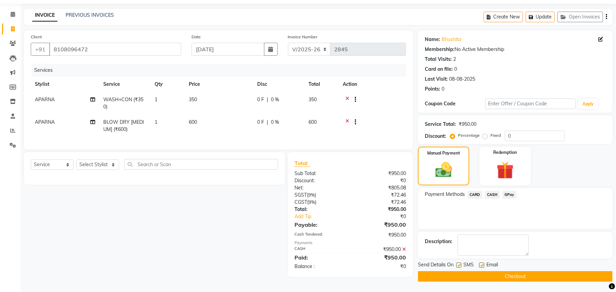
click at [577, 274] on button "Checkout" at bounding box center [515, 276] width 195 height 11
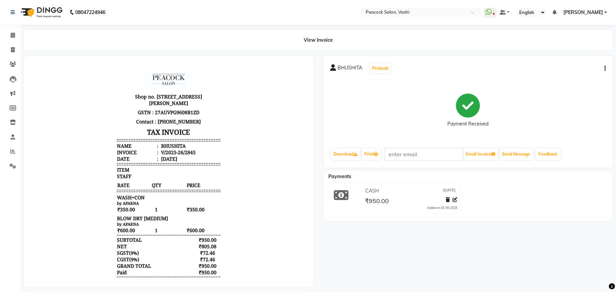
click at [605, 68] on icon "button" at bounding box center [604, 68] width 1 height 0
click at [564, 71] on div "Edit Invoice" at bounding box center [570, 72] width 47 height 9
select select "service"
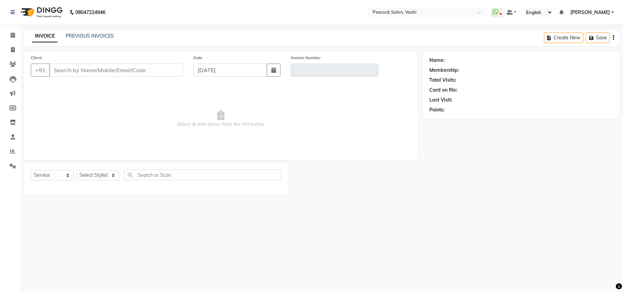
type input "8108096472"
type input "V/2025-26/2845"
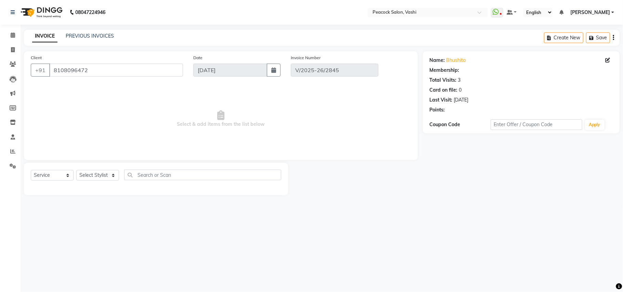
select select "select"
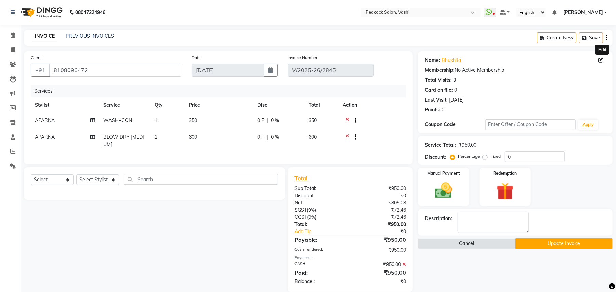
click at [600, 61] on icon at bounding box center [600, 60] width 5 height 5
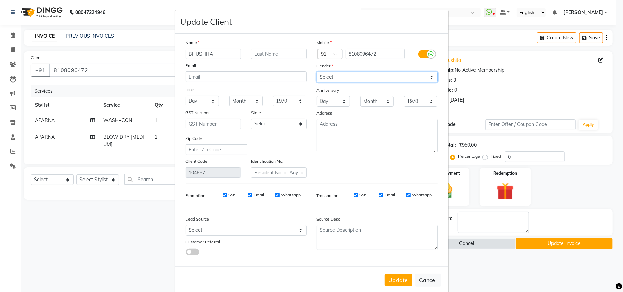
click at [326, 80] on select "Select [DEMOGRAPHIC_DATA] [DEMOGRAPHIC_DATA] Other Prefer Not To Say" at bounding box center [377, 77] width 121 height 11
select select "[DEMOGRAPHIC_DATA]"
click at [317, 72] on select "Select [DEMOGRAPHIC_DATA] [DEMOGRAPHIC_DATA] Other Prefer Not To Say" at bounding box center [377, 77] width 121 height 11
click at [192, 100] on select "Day 01 02 03 04 05 06 07 08 09 10 11 12 13 14 15 16 17 18 19 20 21 22 23 24 25 …" at bounding box center [203, 101] width 34 height 11
select select "03"
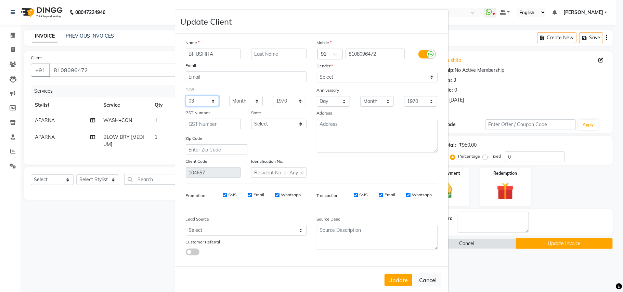
click at [186, 96] on select "Day 01 02 03 04 05 06 07 08 09 10 11 12 13 14 15 16 17 18 19 20 21 22 23 24 25 …" at bounding box center [203, 101] width 34 height 11
click at [232, 102] on select "Month January February March April May June July August September October Novem…" at bounding box center [246, 101] width 34 height 11
select select "08"
click at [229, 96] on select "Month January February March April May June July August September October Novem…" at bounding box center [246, 101] width 34 height 11
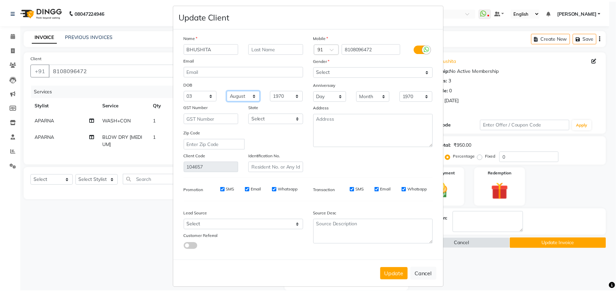
scroll to position [10, 0]
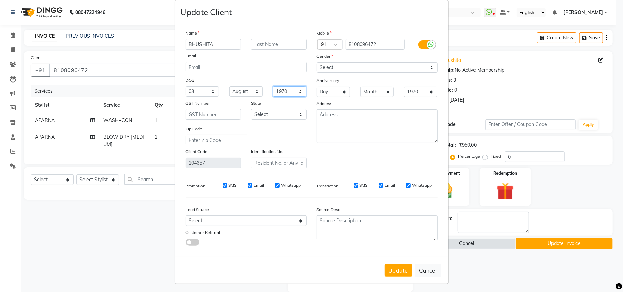
click at [286, 90] on select "1940 1941 1942 1943 1944 1945 1946 1947 1948 1949 1950 1951 1952 1953 1954 1955…" at bounding box center [290, 91] width 34 height 11
select select "2000"
click at [273, 86] on select "1940 1941 1942 1943 1944 1945 1946 1947 1948 1949 1950 1951 1952 1953 1954 1955…" at bounding box center [290, 91] width 34 height 11
click at [396, 271] on button "Update" at bounding box center [398, 270] width 28 height 12
select select
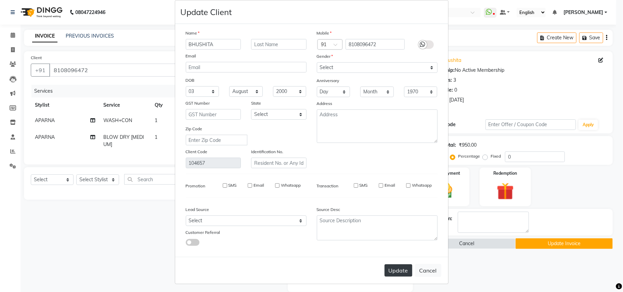
select select
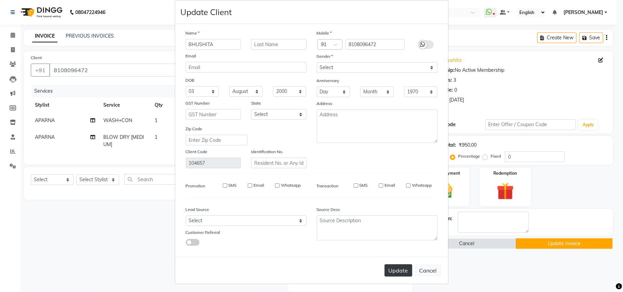
select select
checkbox input "false"
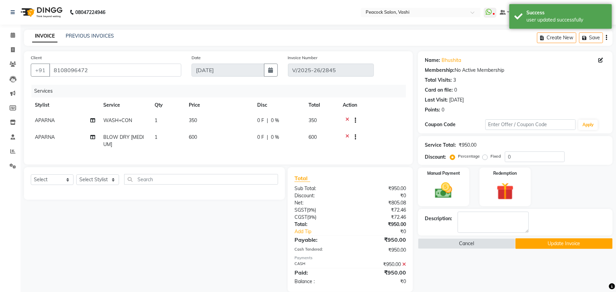
click at [526, 245] on button "Update Invoice" at bounding box center [563, 243] width 97 height 11
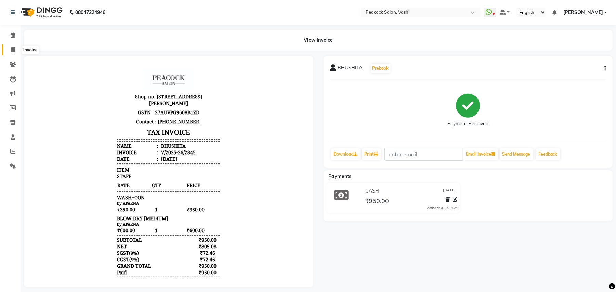
click at [11, 48] on icon at bounding box center [13, 49] width 4 height 5
select select "service"
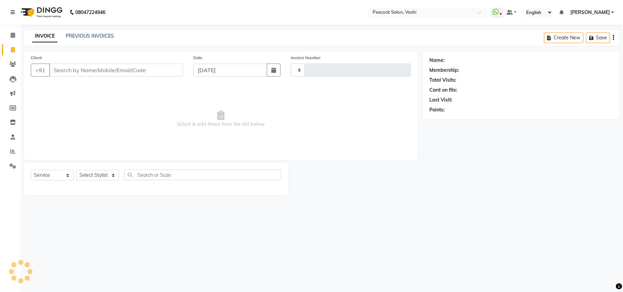
type input "2846"
select select "619"
click at [14, 63] on icon at bounding box center [13, 64] width 6 height 5
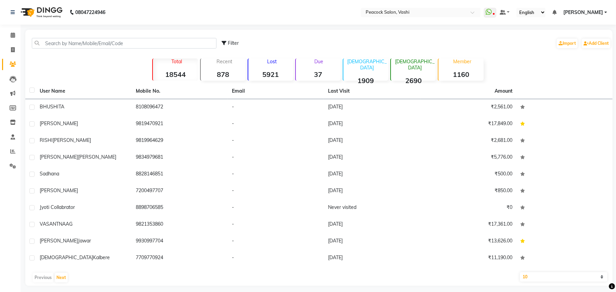
click at [96, 37] on div "Filter Import Add Client" at bounding box center [319, 43] width 584 height 22
drag, startPoint x: 96, startPoint y: 43, endPoint x: 101, endPoint y: 40, distance: 6.1
click at [101, 40] on input "text" at bounding box center [124, 43] width 185 height 11
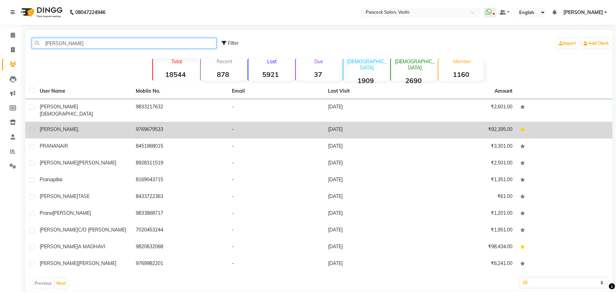
type input "[PERSON_NAME]"
click at [59, 126] on span "[PERSON_NAME]." at bounding box center [59, 129] width 39 height 6
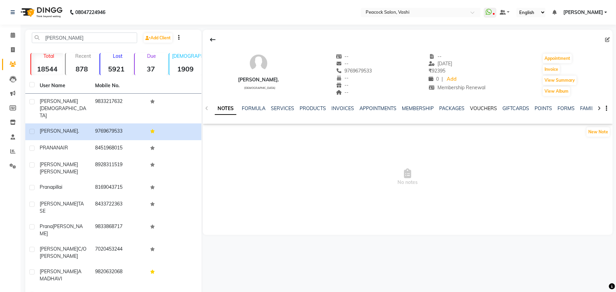
click at [476, 107] on link "VOUCHERS" at bounding box center [483, 108] width 27 height 6
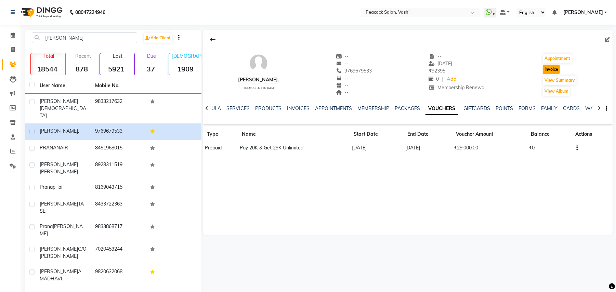
click at [546, 71] on button "Invoice" at bounding box center [551, 70] width 17 height 10
select select "619"
select select "service"
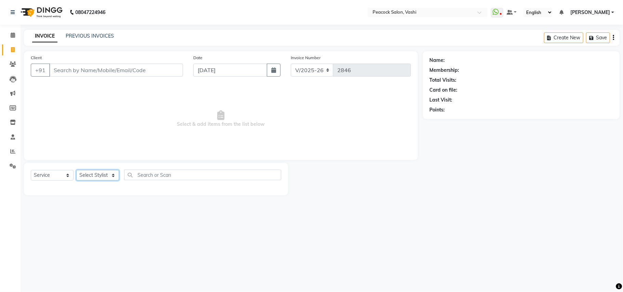
click at [100, 173] on select "Select Stylist" at bounding box center [97, 175] width 43 height 11
type input "9769679533"
select select "1: Object"
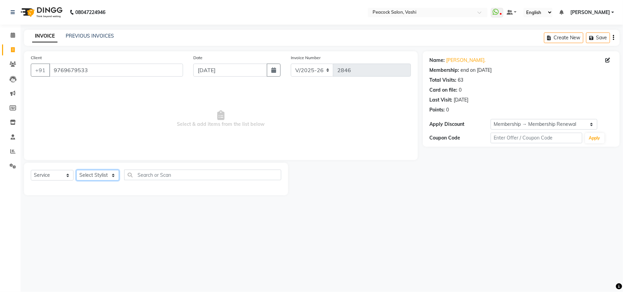
select select "22386"
click at [76, 170] on select "Select Stylist anim [PERSON_NAME] APARNA [PERSON_NAME] DC Dingg Support [PERSON…" at bounding box center [97, 175] width 43 height 11
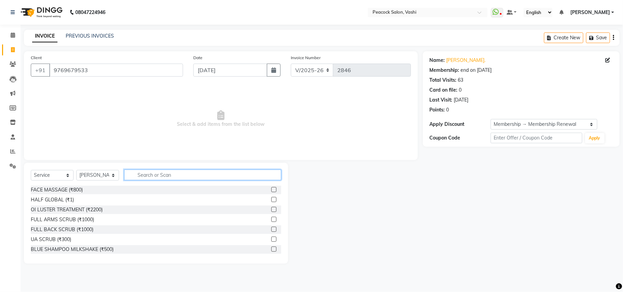
click at [156, 174] on input "text" at bounding box center [202, 175] width 157 height 11
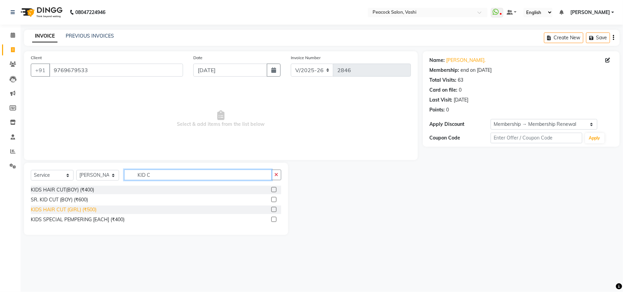
type input "KID C"
click at [46, 210] on div "KIDS HAIR CUT (GIRL) (₹500)" at bounding box center [64, 209] width 66 height 7
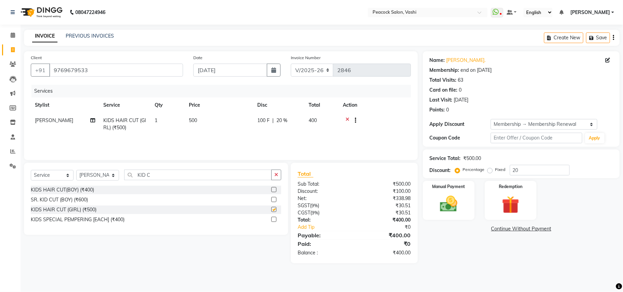
checkbox input "false"
click at [449, 195] on img at bounding box center [448, 203] width 30 height 21
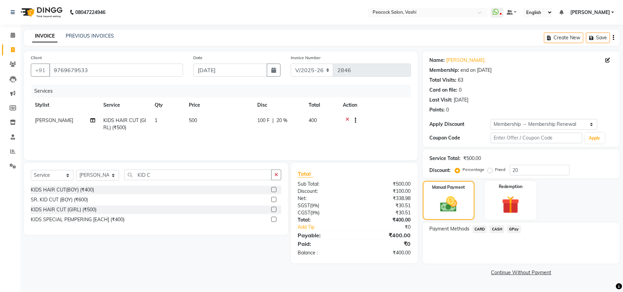
drag, startPoint x: 497, startPoint y: 226, endPoint x: 497, endPoint y: 236, distance: 10.3
click at [497, 226] on span "CASH" at bounding box center [496, 229] width 15 height 8
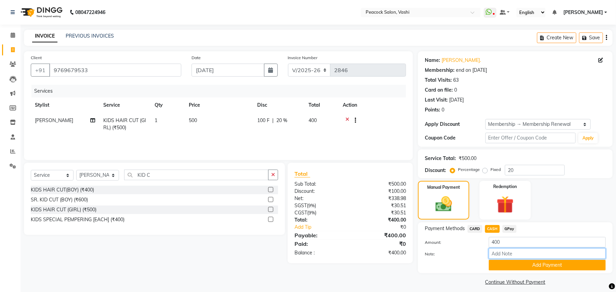
click at [502, 257] on input "Note:" at bounding box center [547, 253] width 117 height 11
click at [497, 270] on button "Add Payment" at bounding box center [547, 265] width 117 height 11
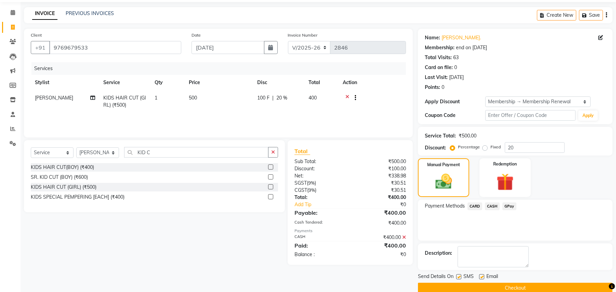
scroll to position [35, 0]
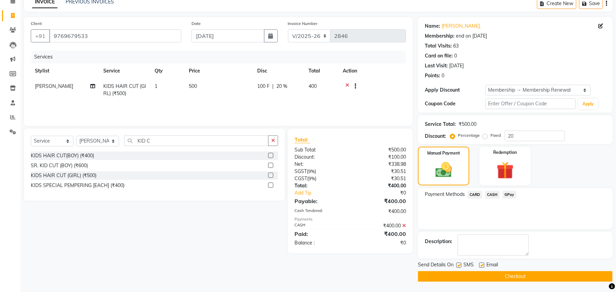
click at [460, 278] on button "Checkout" at bounding box center [515, 276] width 195 height 11
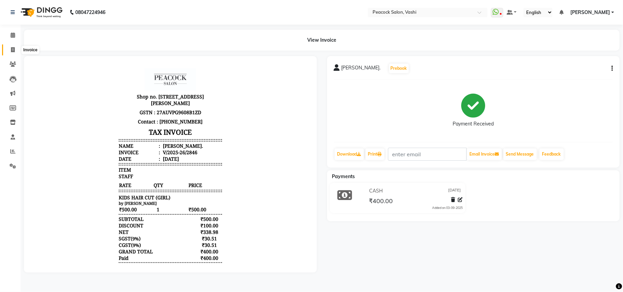
click at [10, 48] on span at bounding box center [13, 50] width 12 height 8
select select "619"
select select "service"
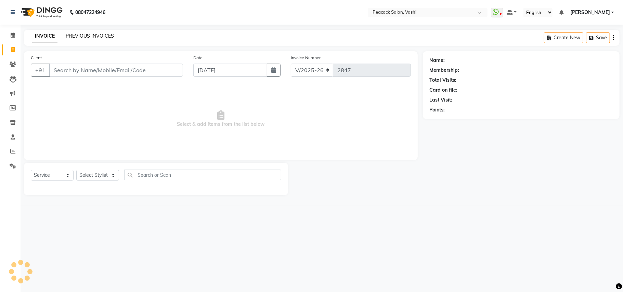
click at [88, 36] on link "PREVIOUS INVOICES" at bounding box center [90, 36] width 48 height 6
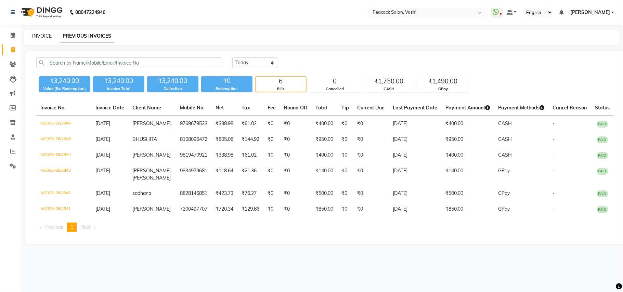
click at [46, 36] on link "INVOICE" at bounding box center [41, 36] width 19 height 6
select select "619"
select select "service"
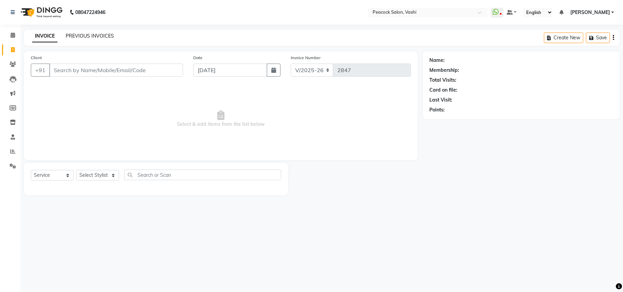
click at [84, 36] on link "PREVIOUS INVOICES" at bounding box center [90, 36] width 48 height 6
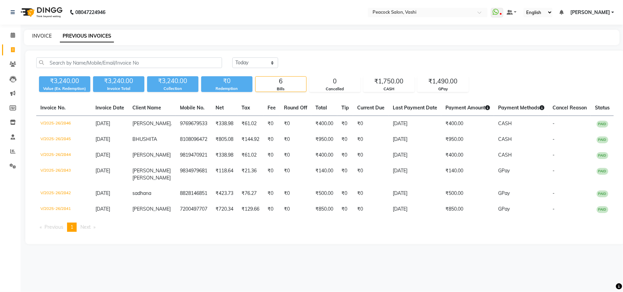
click at [47, 34] on link "INVOICE" at bounding box center [41, 36] width 19 height 6
select select "service"
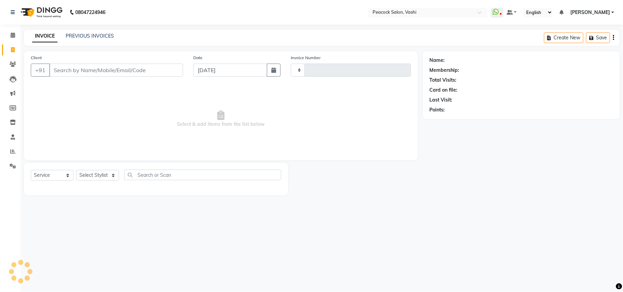
type input "2847"
select select "619"
click at [13, 62] on icon at bounding box center [13, 64] width 6 height 5
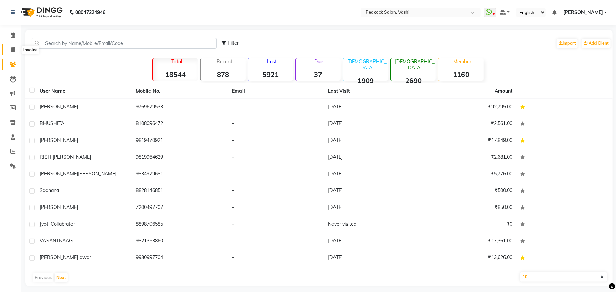
click at [11, 52] on icon at bounding box center [13, 49] width 4 height 5
select select "619"
select select "service"
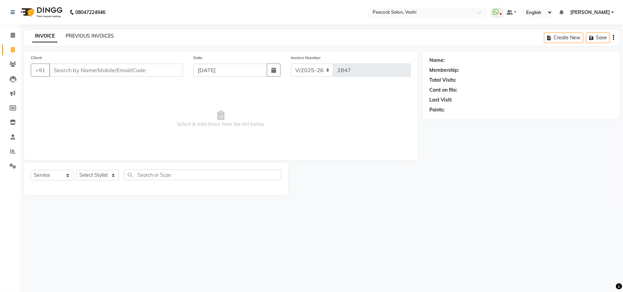
click at [108, 34] on link "PREVIOUS INVOICES" at bounding box center [90, 36] width 48 height 6
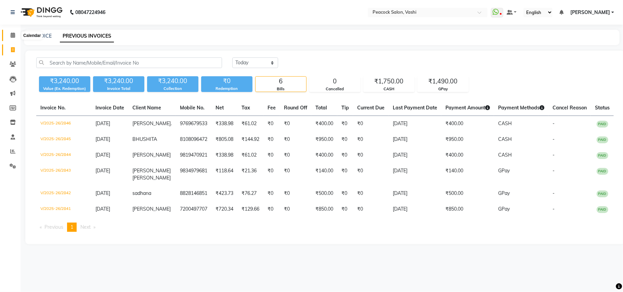
click at [12, 37] on icon at bounding box center [13, 34] width 4 height 5
